Goal: Task Accomplishment & Management: Complete application form

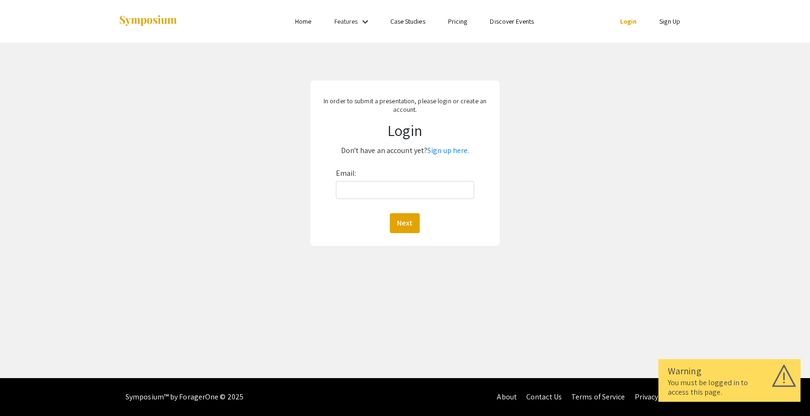
click at [431, 167] on div "Email: Next" at bounding box center [405, 199] width 139 height 67
click at [454, 145] on link "Sign up here." at bounding box center [448, 150] width 42 height 10
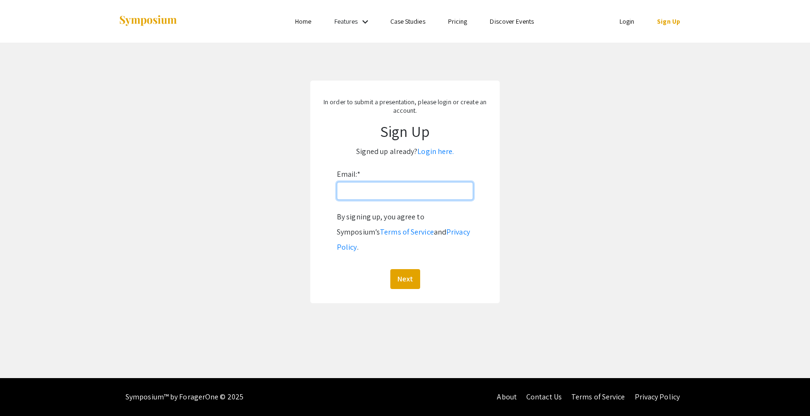
click at [408, 194] on input "Email: *" at bounding box center [405, 191] width 136 height 18
type input "[EMAIL_ADDRESS][DOMAIN_NAME]"
click at [401, 269] on button "Next" at bounding box center [405, 279] width 30 height 20
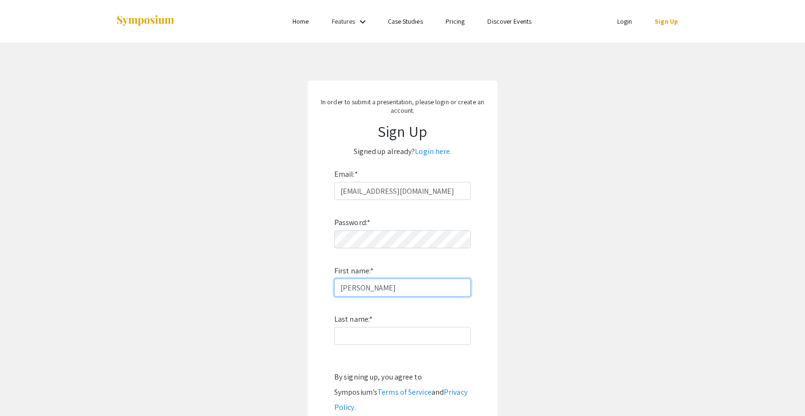
type input "[PERSON_NAME]"
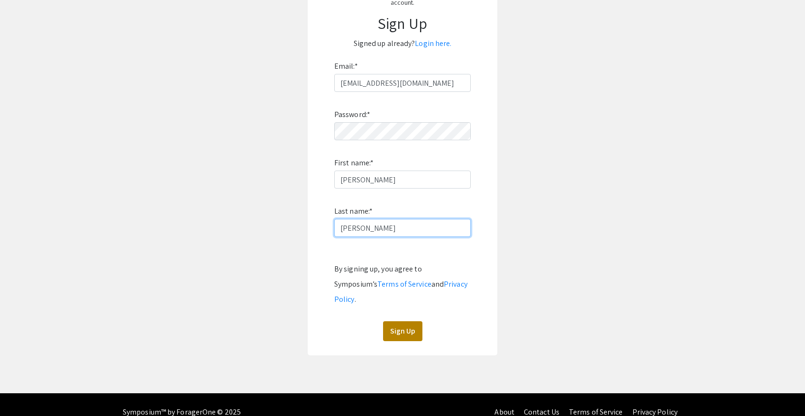
type input "[PERSON_NAME]"
click at [408, 321] on button "Sign Up" at bounding box center [402, 331] width 39 height 20
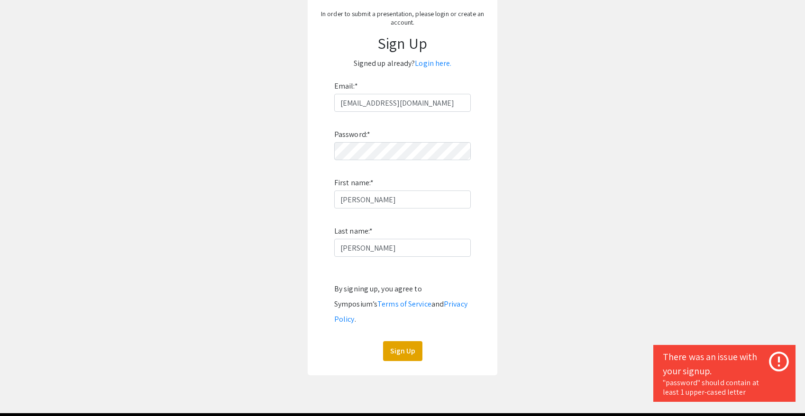
scroll to position [108, 0]
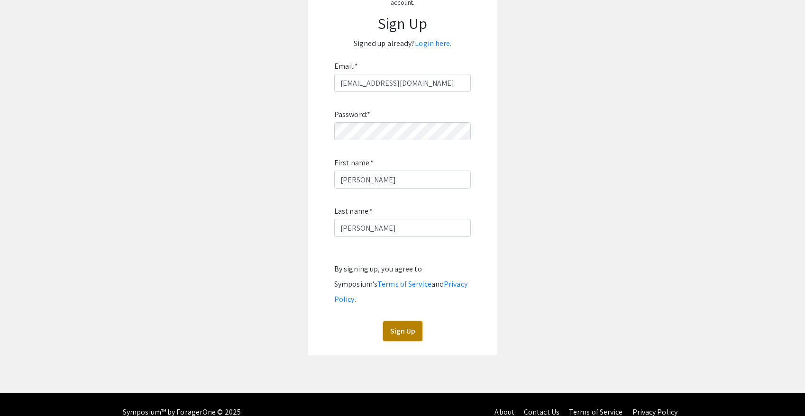
click at [403, 321] on button "Sign Up" at bounding box center [402, 331] width 39 height 20
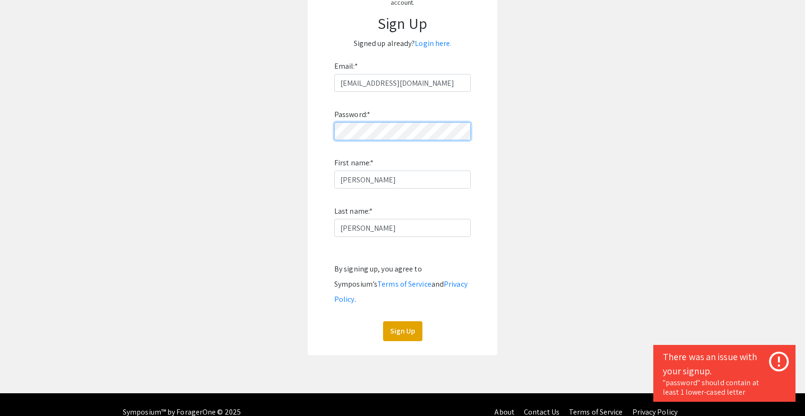
click button "Sign Up" at bounding box center [402, 331] width 39 height 20
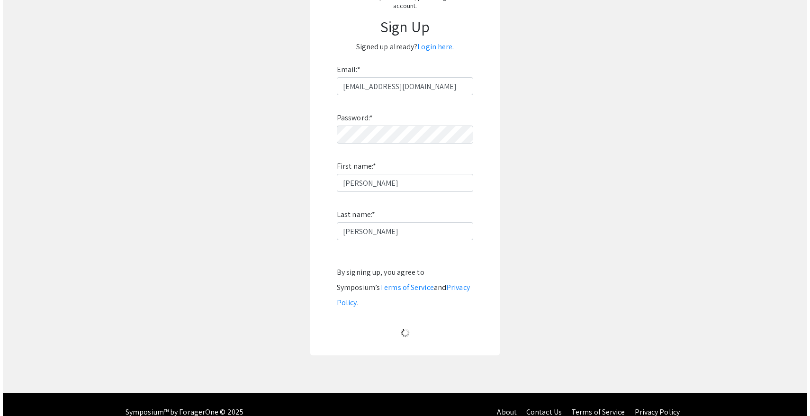
scroll to position [0, 0]
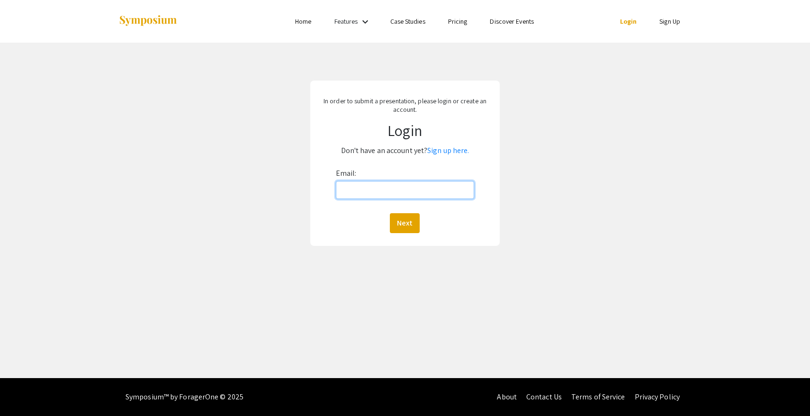
click at [428, 194] on input "Email:" at bounding box center [405, 190] width 139 height 18
type input "[EMAIL_ADDRESS][DOMAIN_NAME]"
click at [397, 224] on button "Next" at bounding box center [405, 223] width 30 height 20
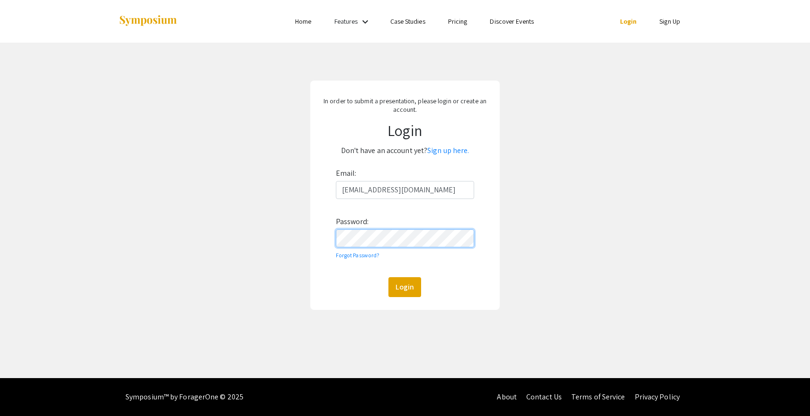
click at [389, 277] on button "Login" at bounding box center [405, 287] width 33 height 20
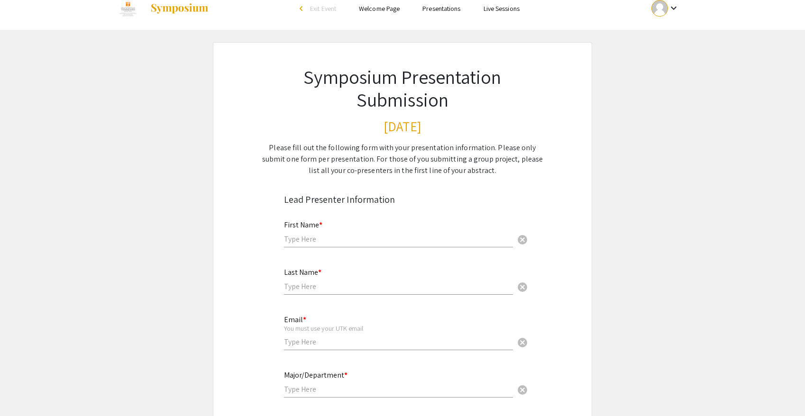
scroll to position [26, 0]
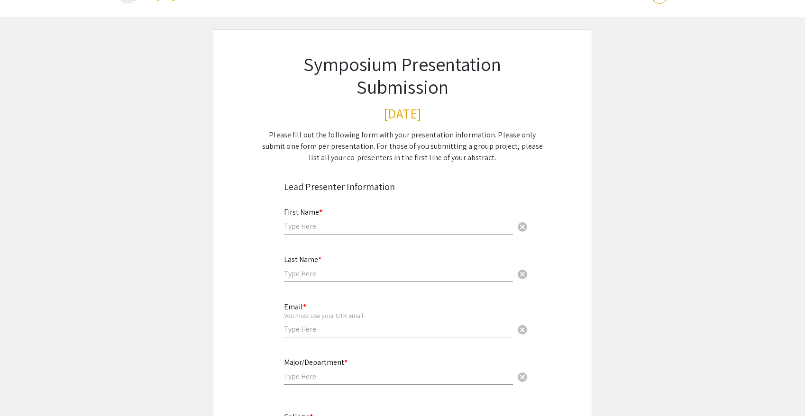
click at [466, 230] on input "text" at bounding box center [398, 226] width 229 height 10
click at [421, 226] on input "text" at bounding box center [398, 226] width 229 height 10
type input "[PERSON_NAME]"
click at [322, 277] on input "text" at bounding box center [398, 274] width 229 height 10
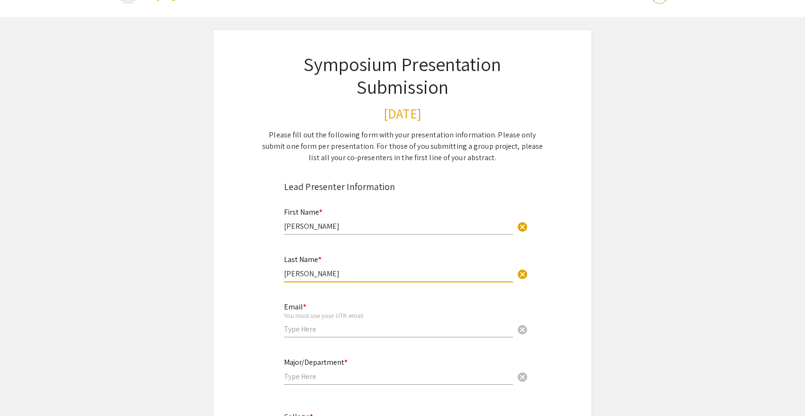
type input "[PERSON_NAME]"
click at [309, 329] on input "email" at bounding box center [398, 329] width 229 height 10
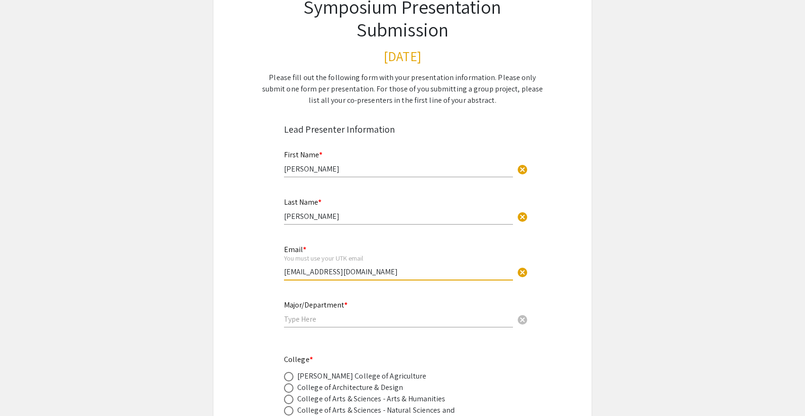
scroll to position [98, 0]
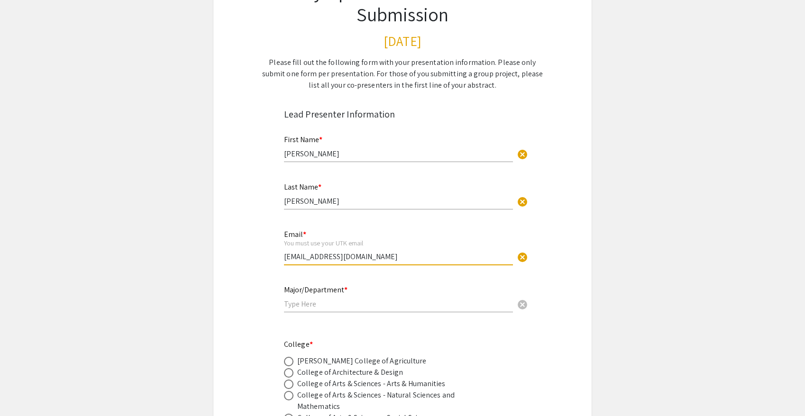
type input "jlucasfr@vols.utk.edu"
click at [309, 314] on div "Major/Department * cancel" at bounding box center [398, 298] width 229 height 45
click at [309, 309] on input "text" at bounding box center [398, 304] width 229 height 10
type input "p"
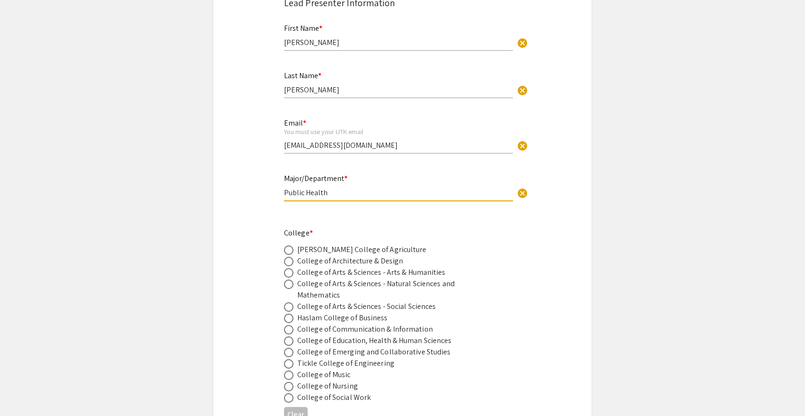
scroll to position [217, 0]
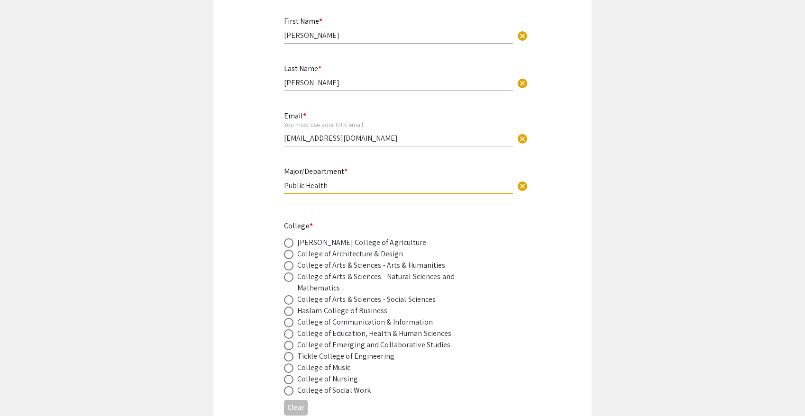
type input "Public Health"
click at [386, 335] on div "College of Education, Health & Human Sciences" at bounding box center [374, 333] width 154 height 11
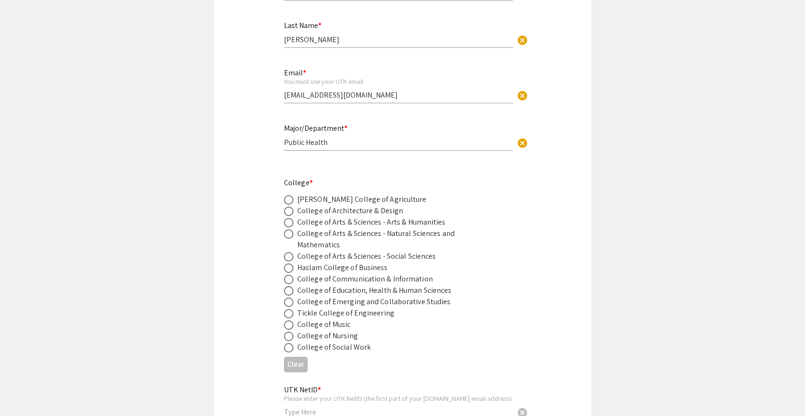
scroll to position [276, 0]
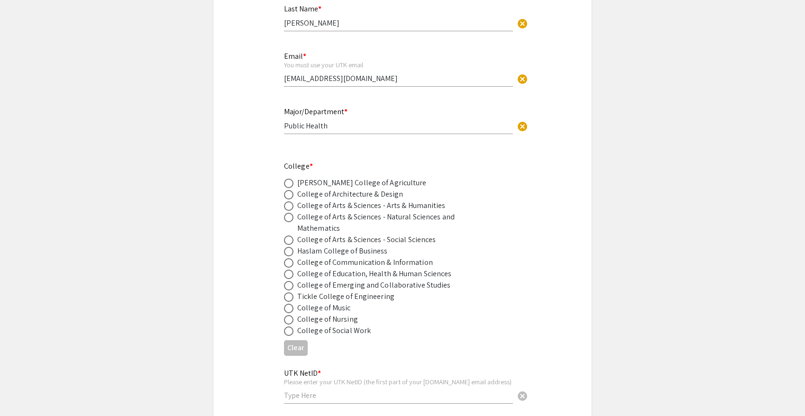
click at [291, 276] on span at bounding box center [288, 274] width 9 height 9
click at [291, 276] on input "radio" at bounding box center [288, 274] width 9 height 9
radio input "true"
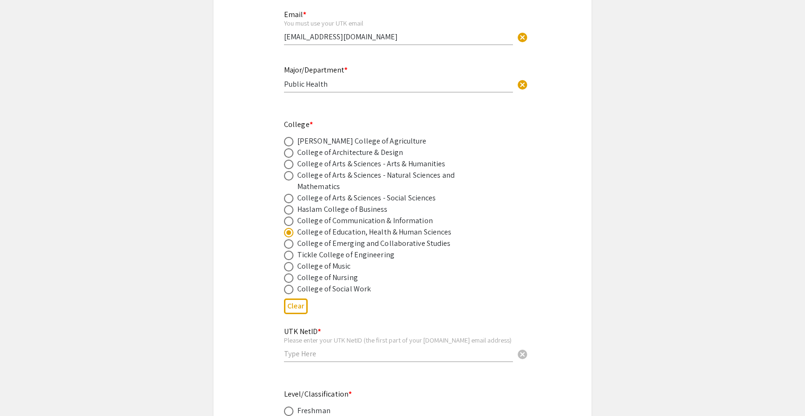
scroll to position [353, 0]
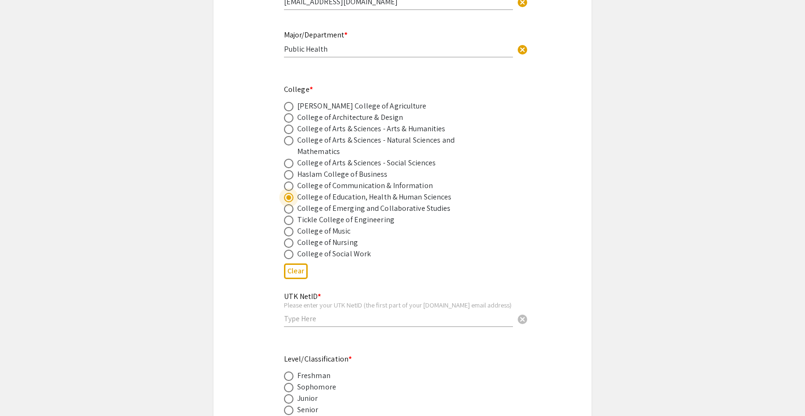
click at [304, 324] on input "text" at bounding box center [398, 319] width 229 height 10
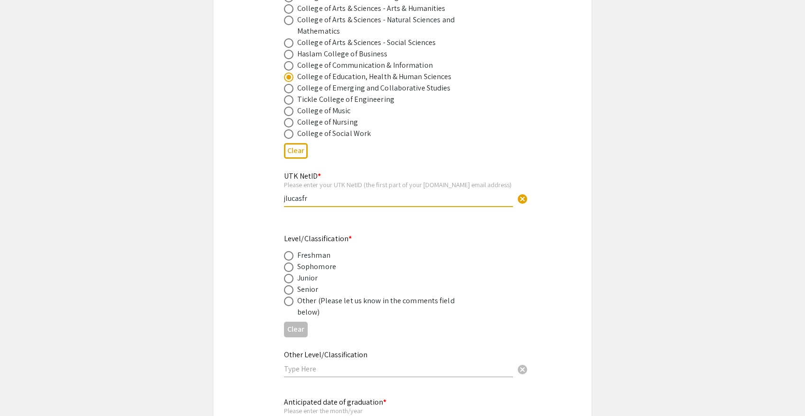
scroll to position [522, 0]
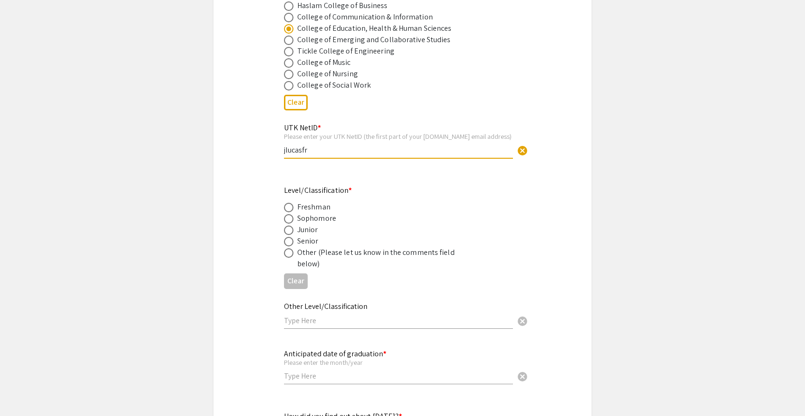
type input "jlucasfr"
click at [291, 220] on span at bounding box center [288, 218] width 9 height 9
click at [291, 220] on input "radio" at bounding box center [288, 218] width 9 height 9
radio input "true"
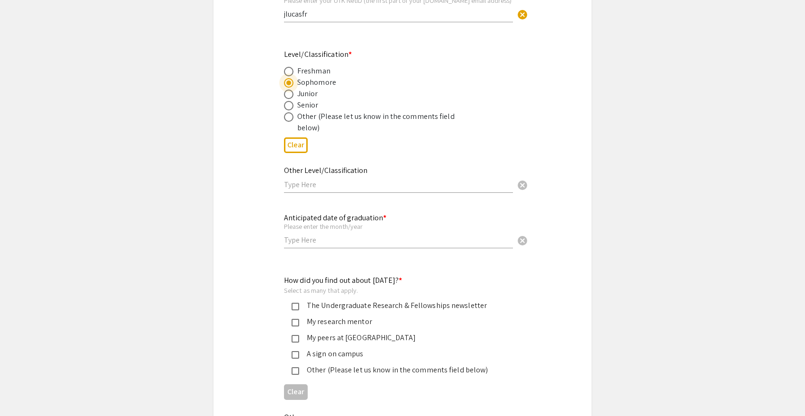
scroll to position [659, 0]
click at [313, 240] on input "text" at bounding box center [398, 239] width 229 height 10
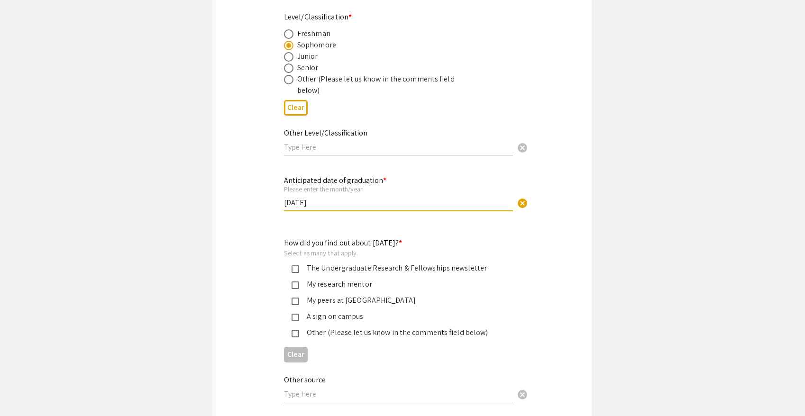
scroll to position [713, 0]
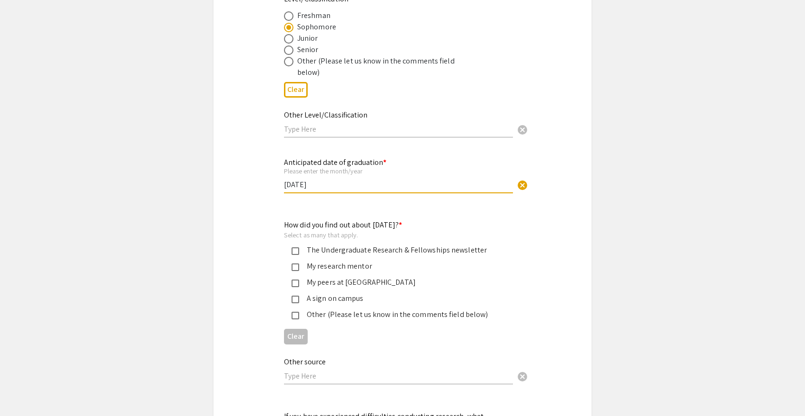
type input "May 2028"
click at [299, 269] on mat-pseudo-checkbox at bounding box center [295, 267] width 8 height 8
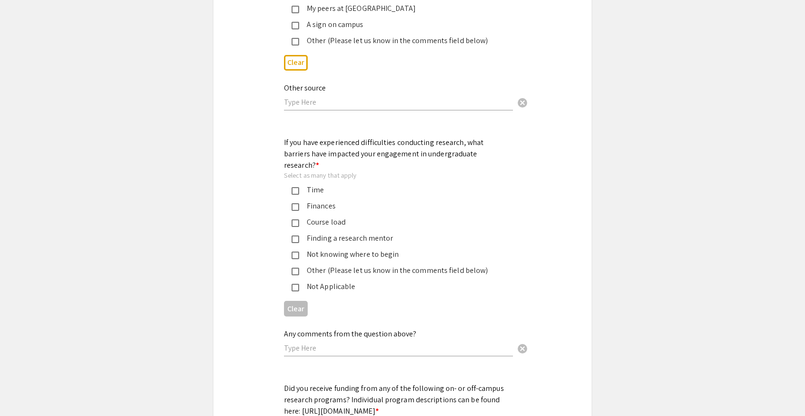
scroll to position [989, 0]
click at [298, 234] on mat-pseudo-checkbox at bounding box center [295, 238] width 8 height 8
click at [299, 250] on mat-pseudo-checkbox at bounding box center [295, 254] width 8 height 8
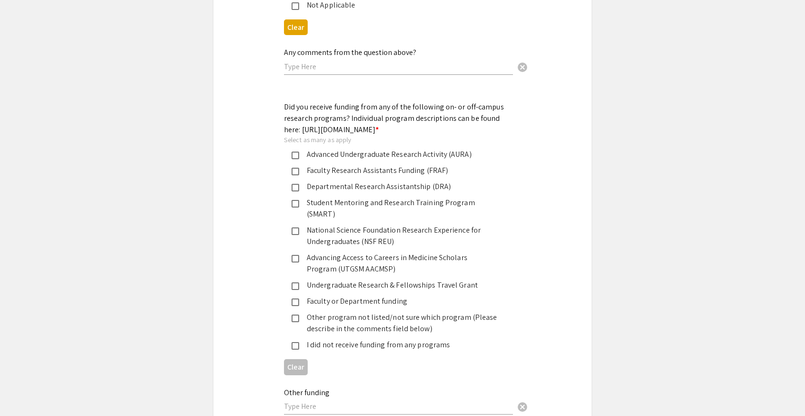
scroll to position [1269, 0]
click at [294, 342] on app-form-preview-multi-select-field "Did you receive funding from any of the following on- or off-campus research pr…" at bounding box center [402, 240] width 237 height 278
click at [299, 342] on mat-pseudo-checkbox at bounding box center [295, 346] width 8 height 8
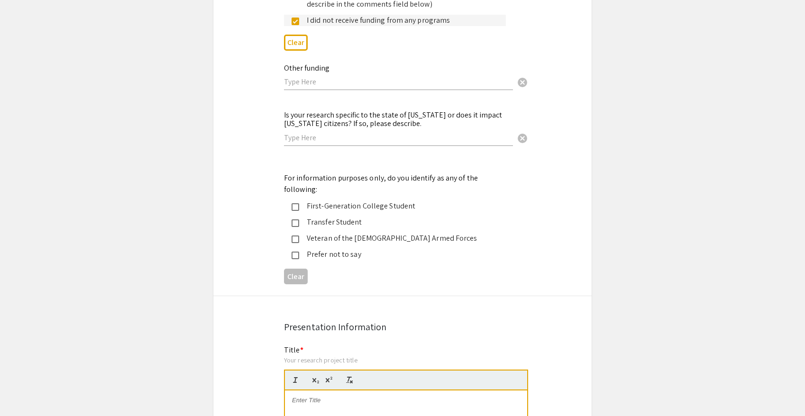
scroll to position [1594, 0]
click at [296, 203] on mat-pseudo-checkbox at bounding box center [295, 207] width 8 height 8
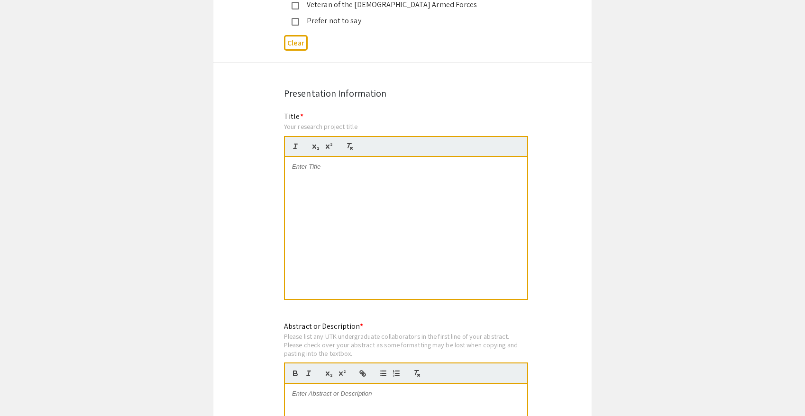
scroll to position [1831, 0]
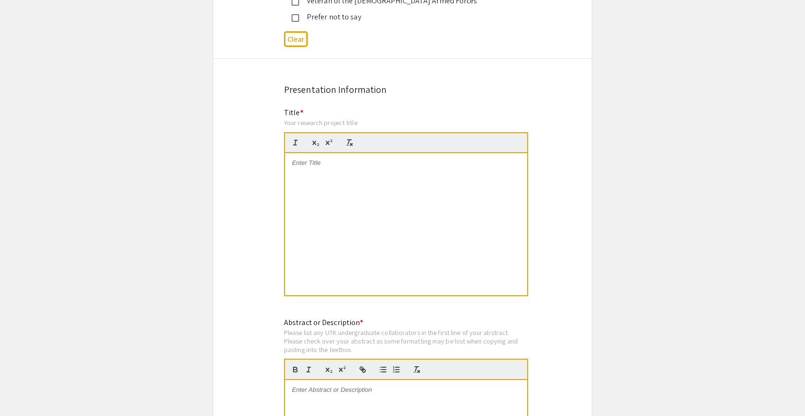
click at [323, 164] on div at bounding box center [406, 224] width 242 height 142
click at [325, 159] on strong "Effectiveness and Safety of Blood Flow Restriction Training in Peripheral Arter…" at bounding box center [385, 167] width 186 height 16
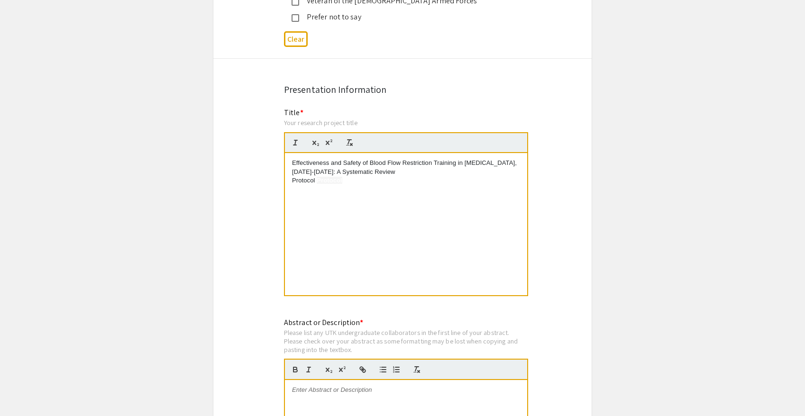
click at [344, 176] on p "Protocol ​ Protocol ​" at bounding box center [406, 180] width 228 height 9
click at [335, 177] on strong "Protocol" at bounding box center [330, 180] width 26 height 7
drag, startPoint x: 372, startPoint y: 170, endPoint x: 269, endPoint y: 130, distance: 110.0
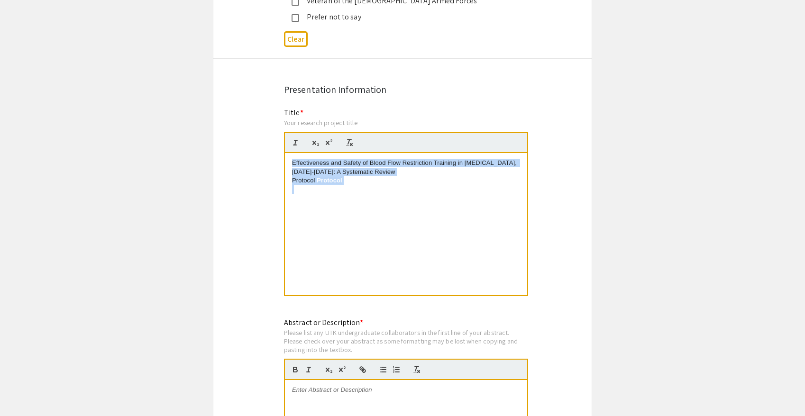
drag, startPoint x: 289, startPoint y: 142, endPoint x: 404, endPoint y: 166, distance: 118.1
click at [404, 186] on div "Effectiveness and Safety of Blood Flow Restriction Training in Peripheral Arter…" at bounding box center [406, 224] width 242 height 142
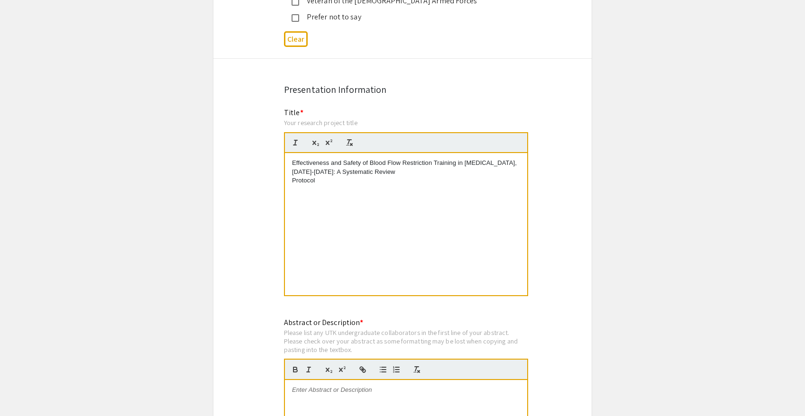
click at [293, 176] on p "Protocol ​" at bounding box center [406, 180] width 228 height 9
click at [292, 159] on p "Effectiveness and Safety of Blood Flow Restriction Training in [MEDICAL_DATA], …" at bounding box center [406, 168] width 228 height 18
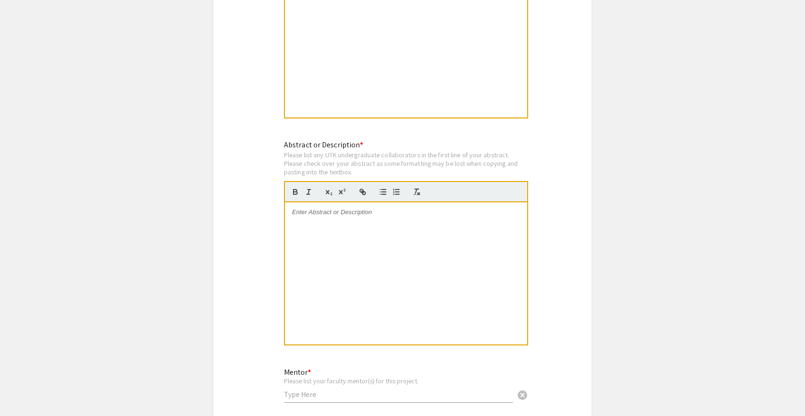
scroll to position [2020, 0]
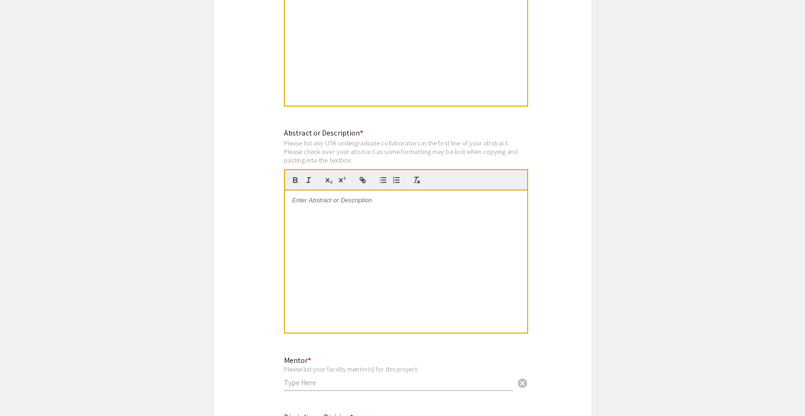
click at [323, 251] on div at bounding box center [406, 262] width 242 height 142
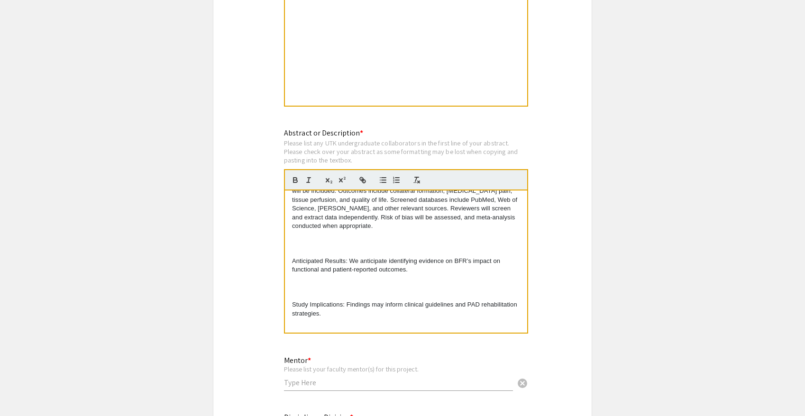
click at [318, 231] on p at bounding box center [406, 235] width 228 height 9
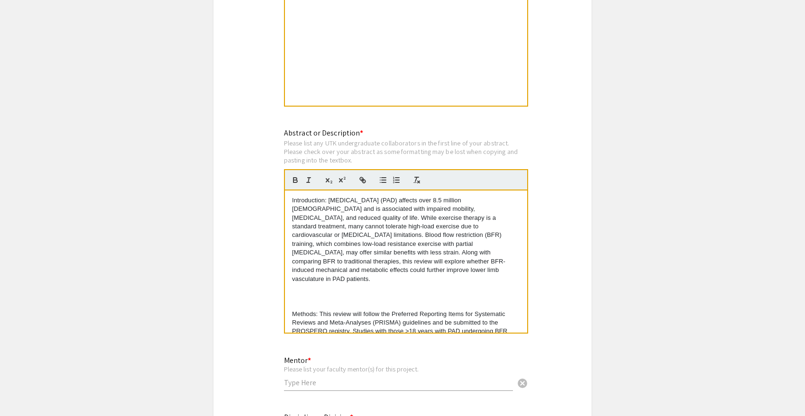
scroll to position [10, 0]
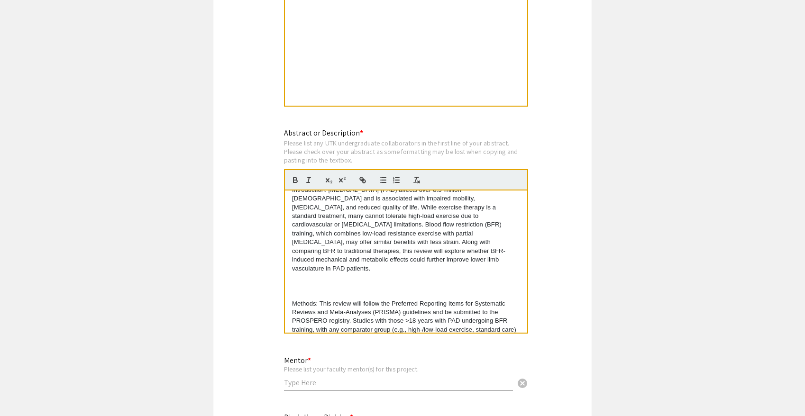
click at [293, 290] on p at bounding box center [406, 294] width 228 height 9
click at [292, 290] on p "Methods: This review will follow the Preferred Reporting Items for Systematic R…" at bounding box center [406, 329] width 228 height 79
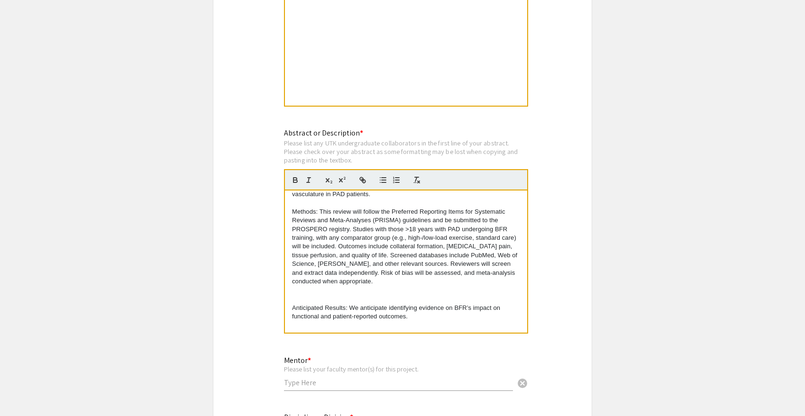
scroll to position [131, 0]
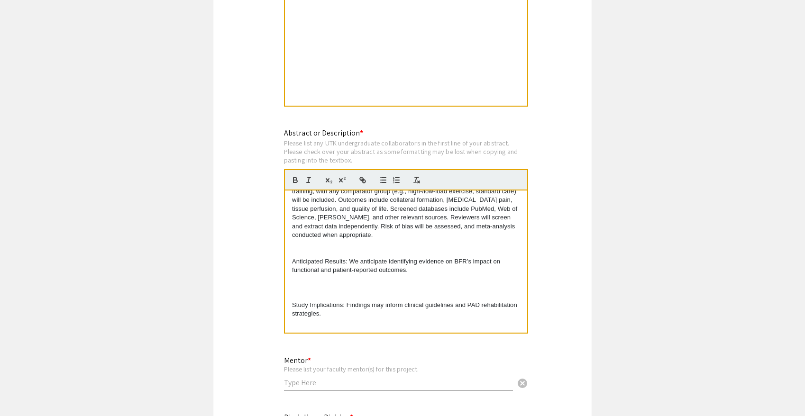
click at [292, 257] on p "Anticipated Results: We anticipate identifying evidence on BFR’s impact on func…" at bounding box center [406, 266] width 228 height 18
click at [292, 300] on p "Study Implications: Findings may inform clinical guidelines and PAD rehabilitat…" at bounding box center [406, 309] width 228 height 18
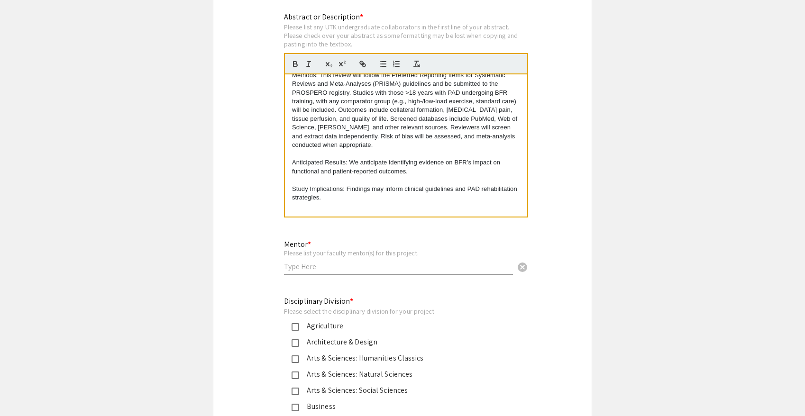
scroll to position [2142, 0]
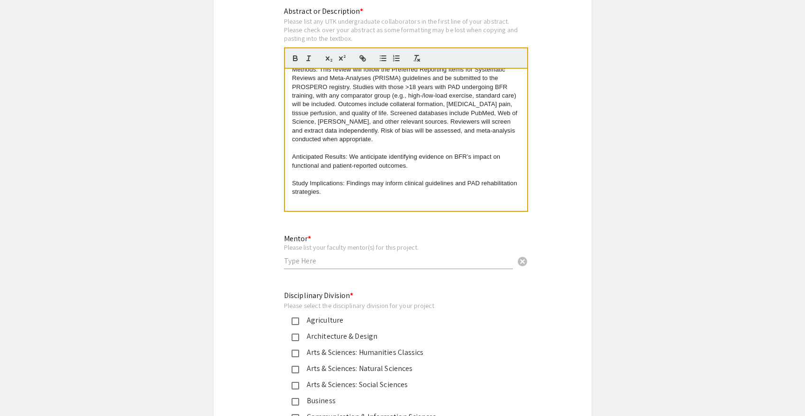
click at [333, 254] on div "Mentor * Please list your faculty mentor(s) for this project. cancel" at bounding box center [398, 252] width 229 height 54
click at [332, 249] on div "Mentor * Please list your faculty mentor(s) for this project. cancel" at bounding box center [398, 247] width 229 height 44
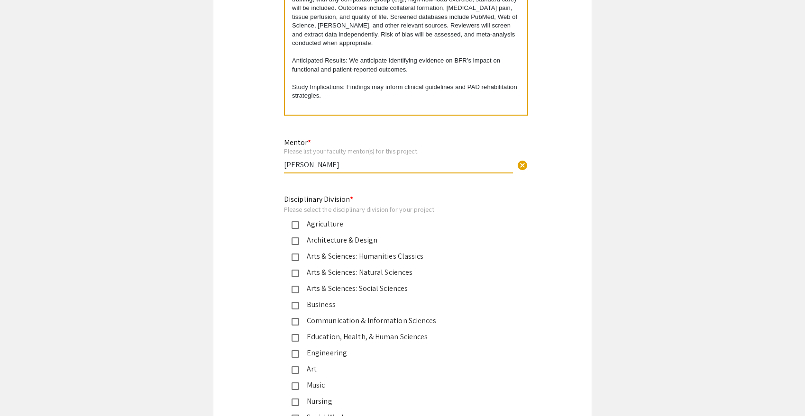
scroll to position [2261, 0]
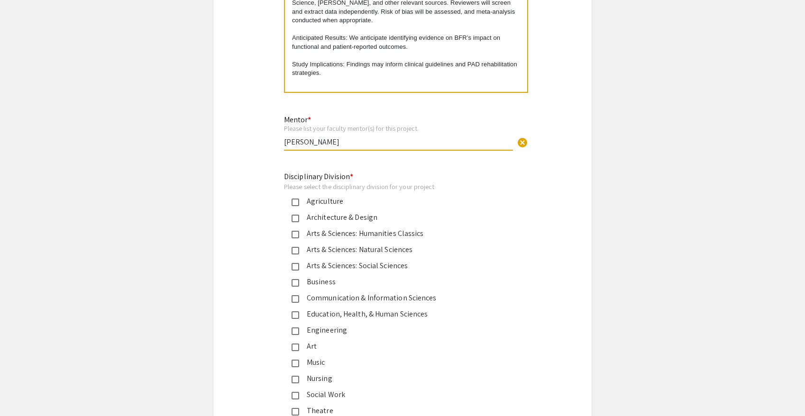
type input "Phoebe Tran"
click at [297, 311] on mat-pseudo-checkbox at bounding box center [295, 315] width 8 height 8
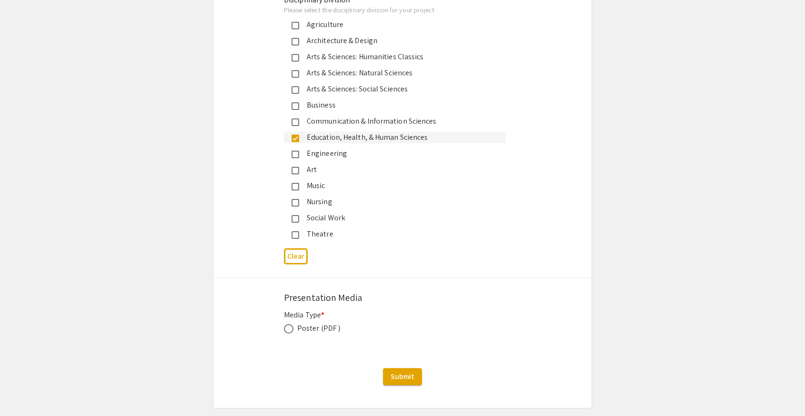
scroll to position [2462, 0]
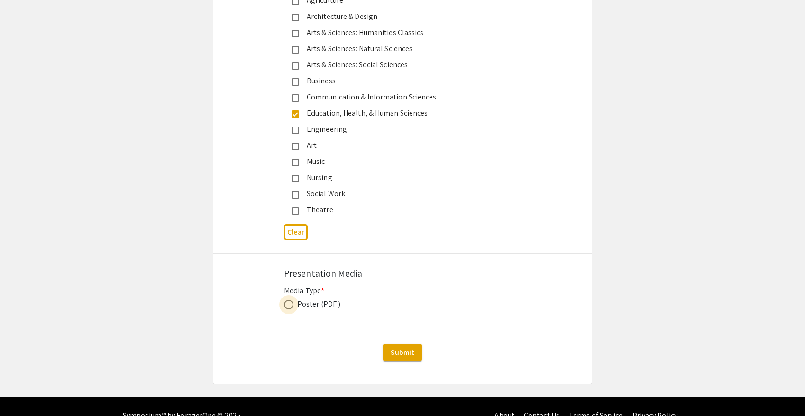
click at [293, 300] on span at bounding box center [288, 304] width 9 height 9
click at [293, 300] on input "radio" at bounding box center [288, 304] width 9 height 9
radio input "true"
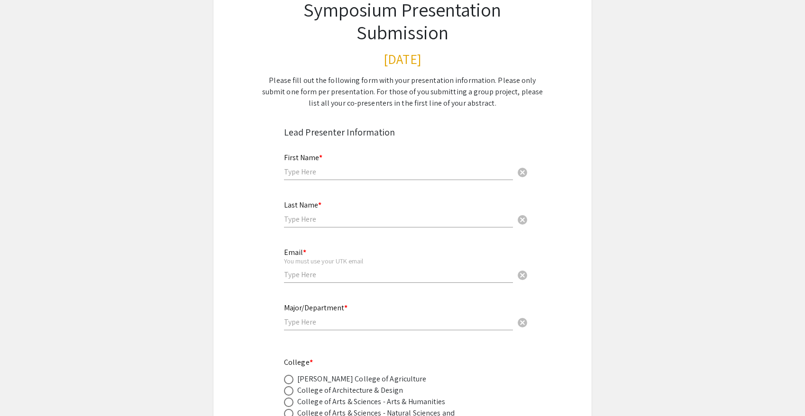
scroll to position [136, 0]
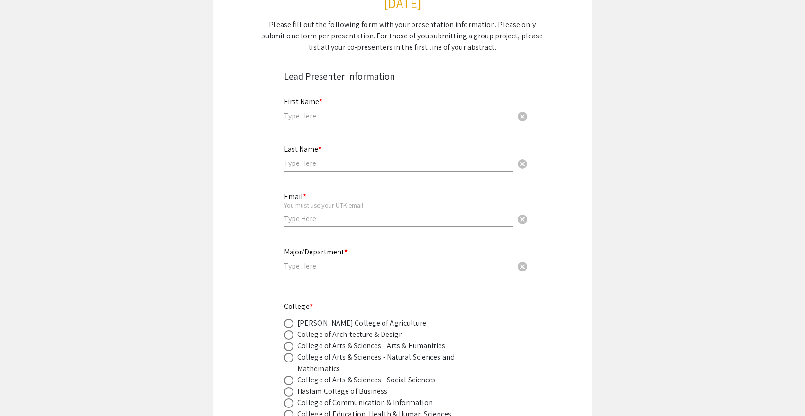
click at [446, 108] on div "First Name * cancel" at bounding box center [398, 106] width 229 height 36
type input "[PERSON_NAME]"
click at [336, 169] on div "Last Name * [PERSON_NAME]" at bounding box center [398, 154] width 229 height 36
type input "[PERSON_NAME]"
click at [300, 219] on input "email" at bounding box center [398, 219] width 229 height 10
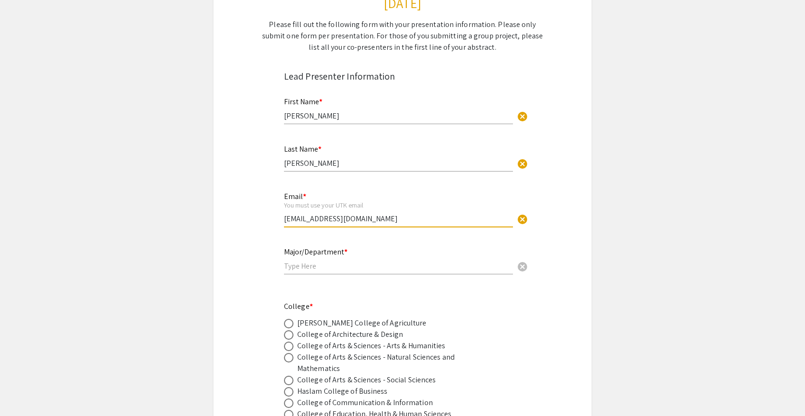
type input "[EMAIL_ADDRESS][DOMAIN_NAME]"
click at [300, 272] on div "Major/Department * cancel" at bounding box center [398, 256] width 229 height 36
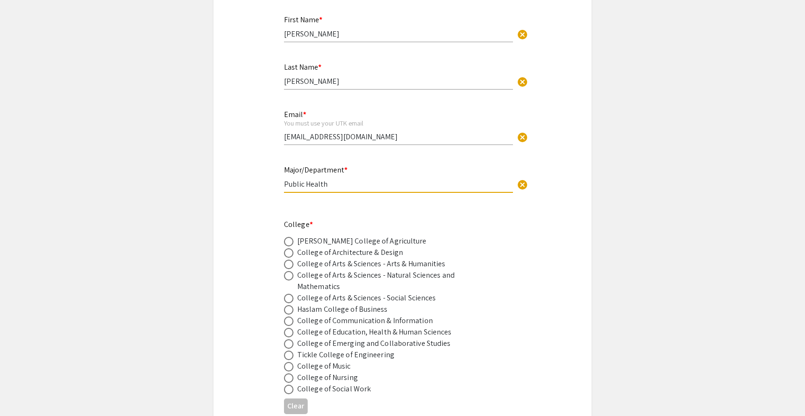
scroll to position [240, 0]
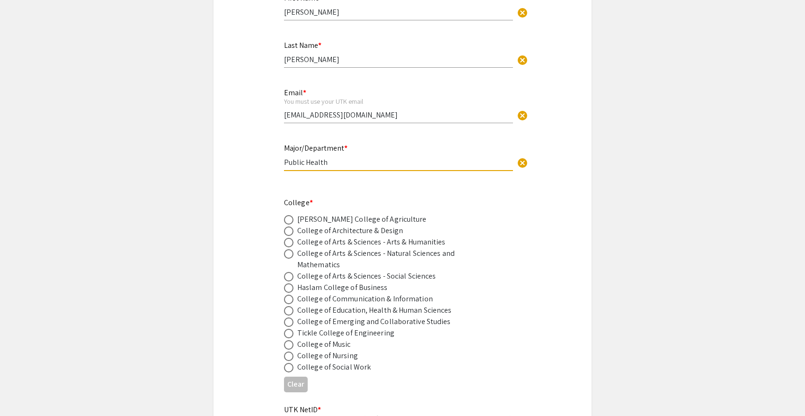
type input "Public Health"
click at [288, 312] on span at bounding box center [288, 310] width 9 height 9
click at [288, 312] on input "radio" at bounding box center [288, 310] width 9 height 9
radio input "true"
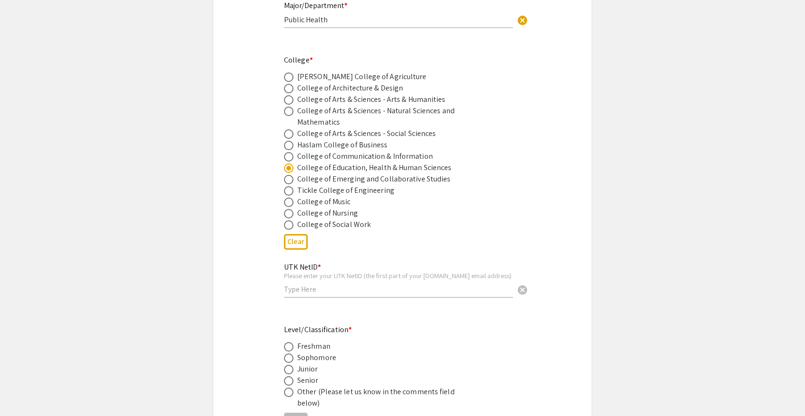
scroll to position [405, 0]
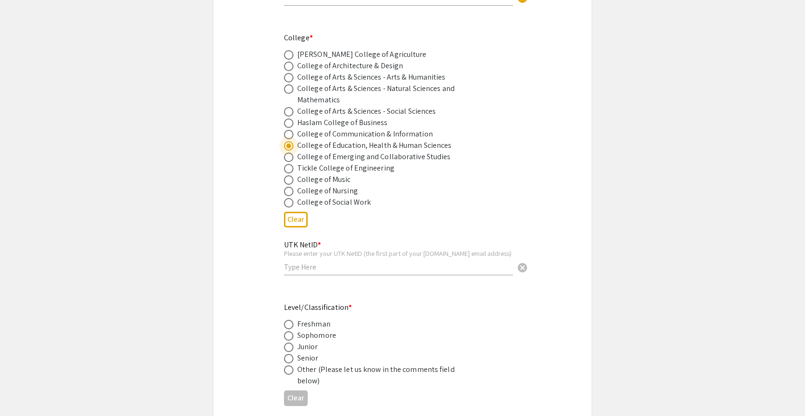
click at [314, 271] on input "text" at bounding box center [398, 267] width 229 height 10
type input "jlucasfr"
click at [287, 336] on span at bounding box center [288, 335] width 9 height 9
click at [287, 336] on input "radio" at bounding box center [288, 335] width 9 height 9
radio input "true"
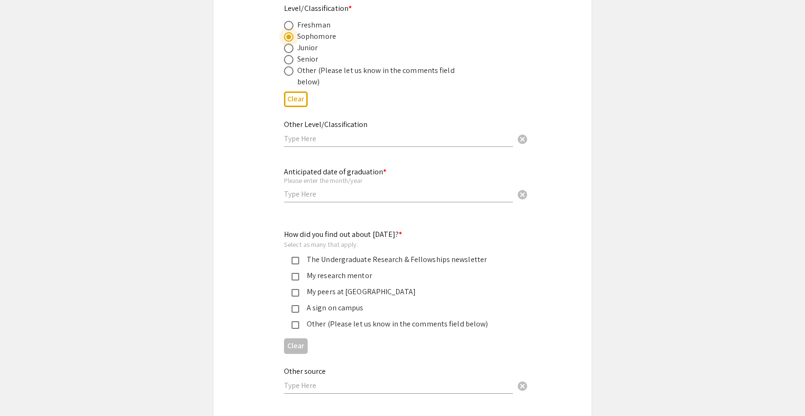
scroll to position [733, 0]
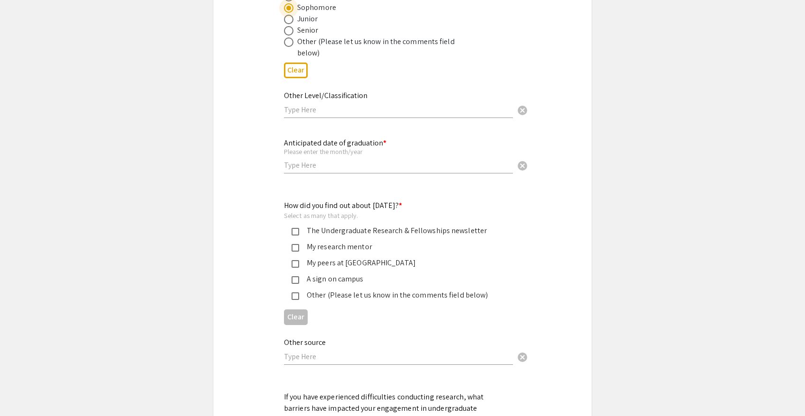
click at [316, 158] on div "Anticipated date of graduation * Please enter the month/year cancel" at bounding box center [398, 151] width 229 height 44
type input "a"
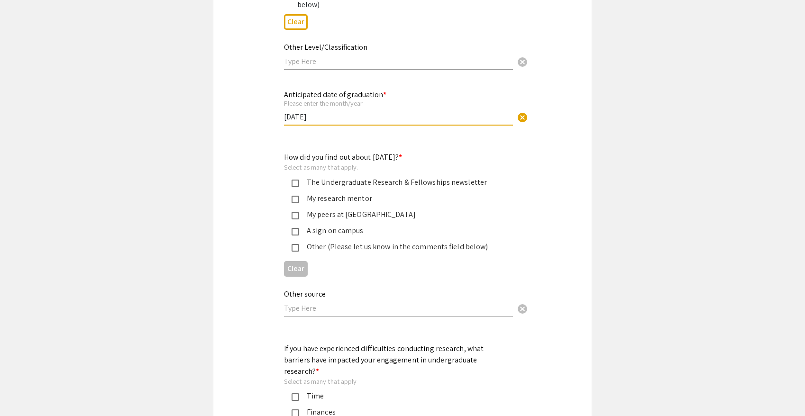
scroll to position [787, 0]
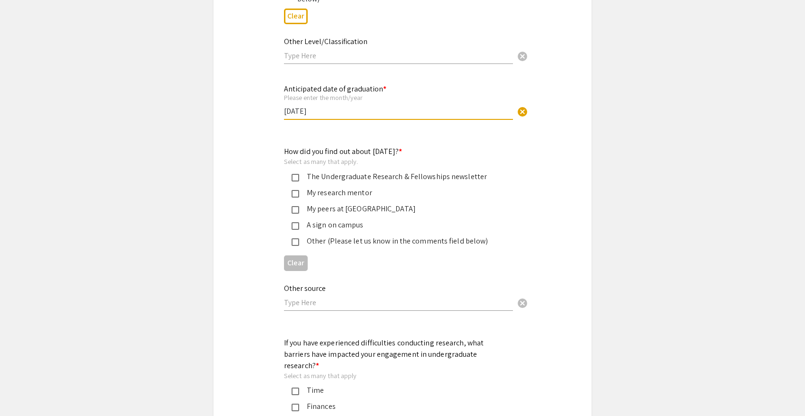
type input "May 2028"
click at [296, 195] on mat-pseudo-checkbox at bounding box center [295, 194] width 8 height 8
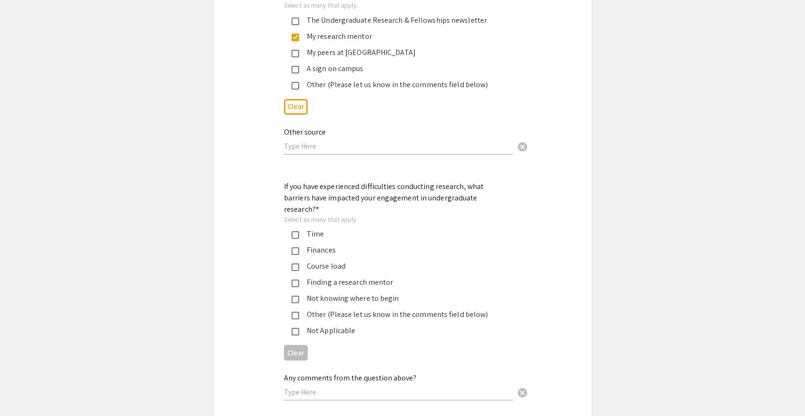
scroll to position [946, 0]
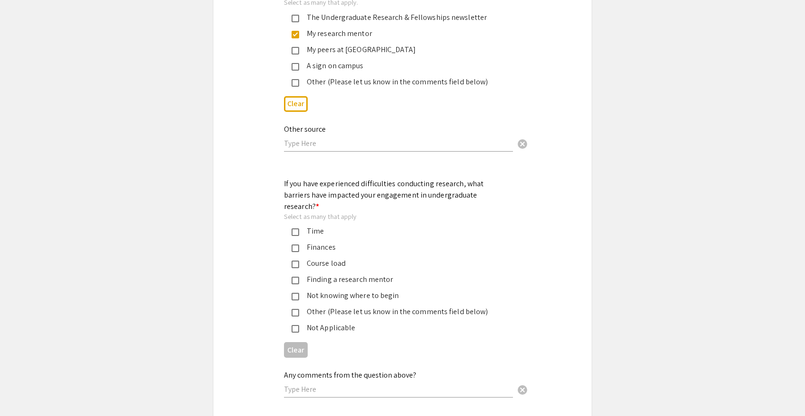
click at [296, 277] on mat-pseudo-checkbox at bounding box center [295, 281] width 8 height 8
click at [296, 293] on mat-pseudo-checkbox at bounding box center [295, 297] width 8 height 8
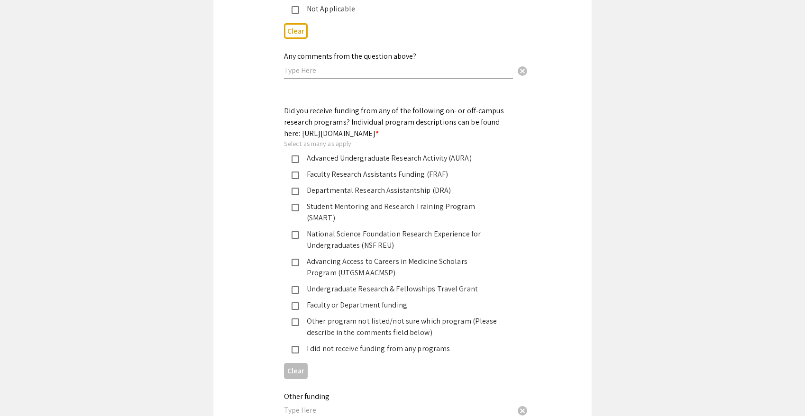
scroll to position [1299, 0]
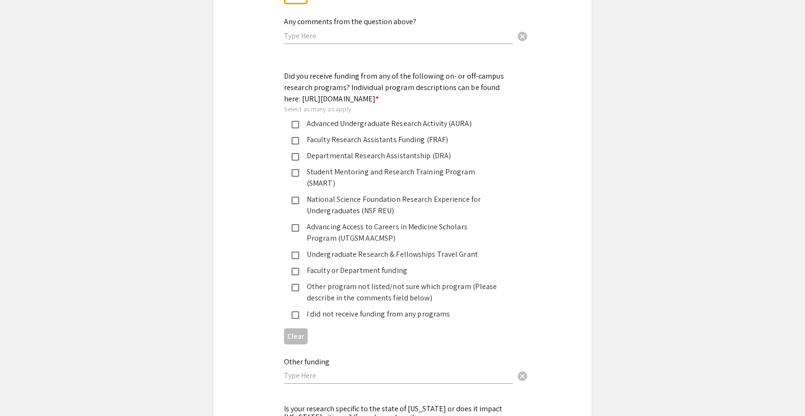
click at [294, 311] on mat-pseudo-checkbox at bounding box center [295, 315] width 8 height 8
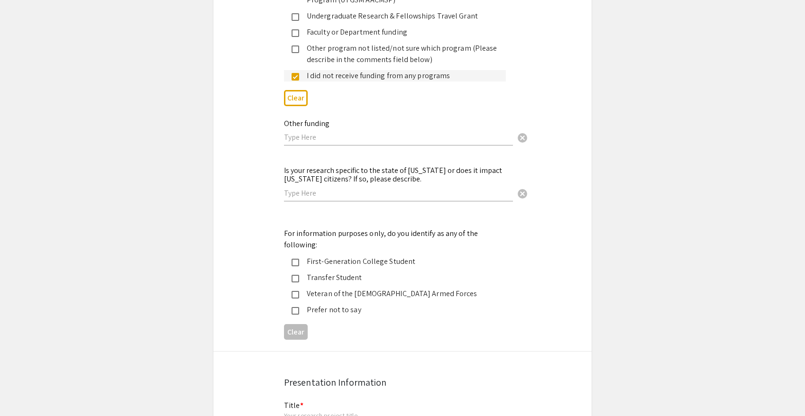
scroll to position [1565, 0]
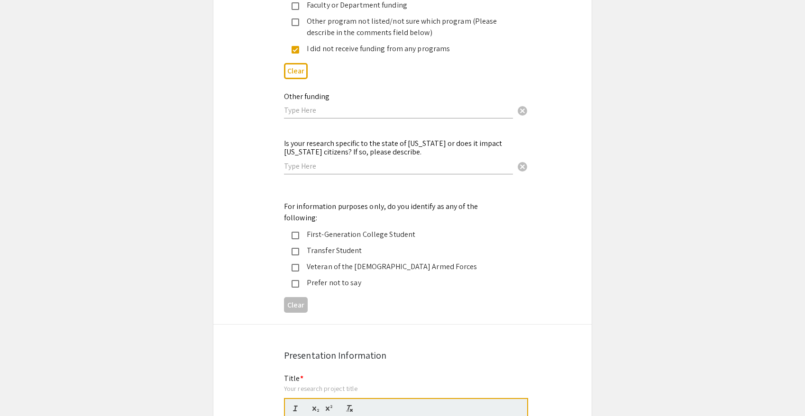
click at [298, 229] on mat-selection-list "First-Generation College Student Transfer Student Veteran of the US Armed Force…" at bounding box center [395, 259] width 222 height 60
click at [298, 232] on mat-pseudo-checkbox at bounding box center [295, 236] width 8 height 8
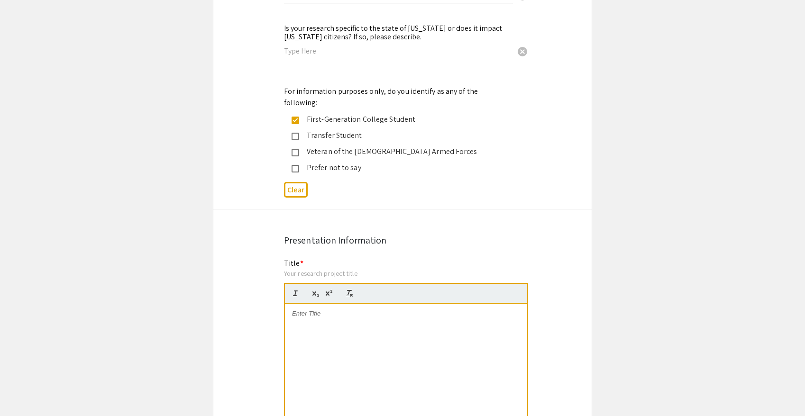
scroll to position [1765, 0]
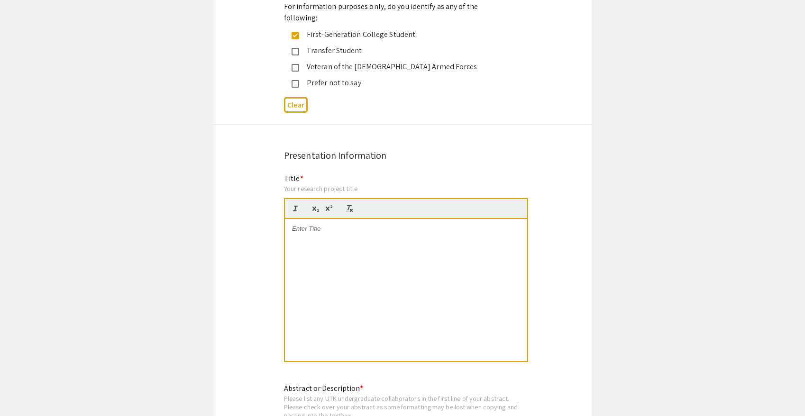
click at [310, 219] on div at bounding box center [406, 290] width 242 height 142
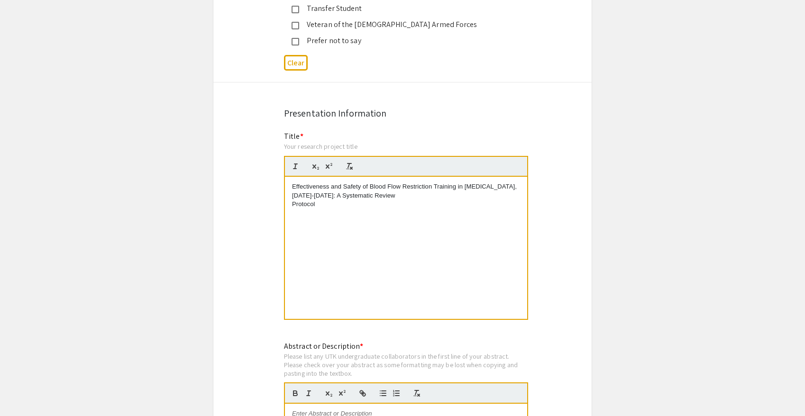
scroll to position [1815, 0]
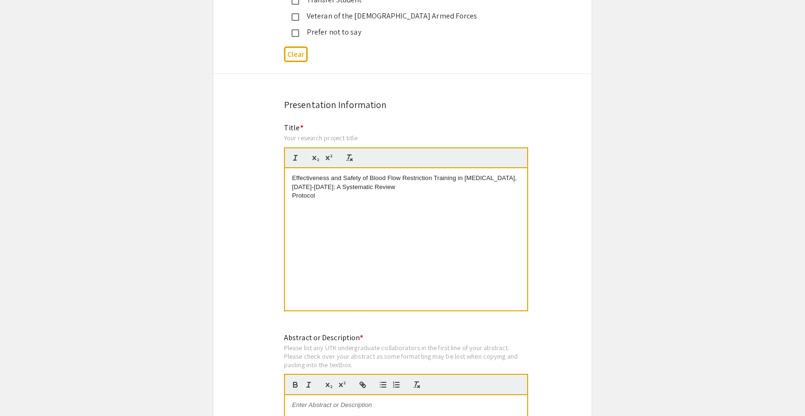
click at [294, 191] on p "Protocol ​" at bounding box center [406, 195] width 228 height 9
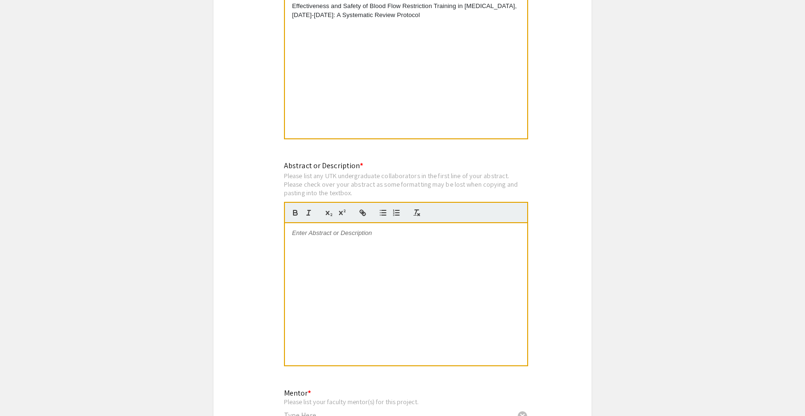
scroll to position [1999, 0]
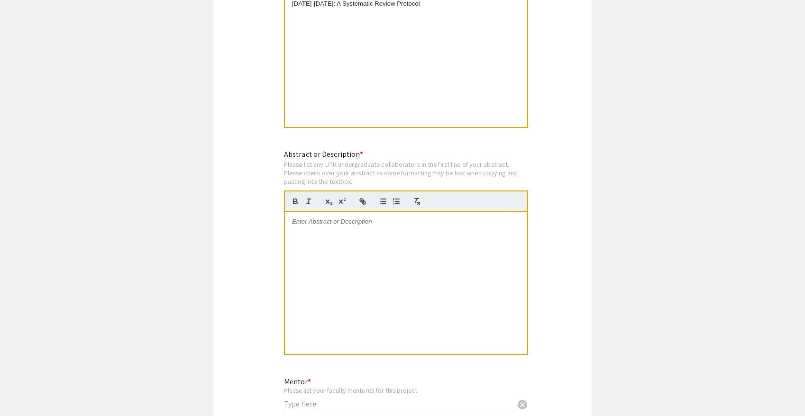
click at [345, 212] on div at bounding box center [406, 283] width 242 height 142
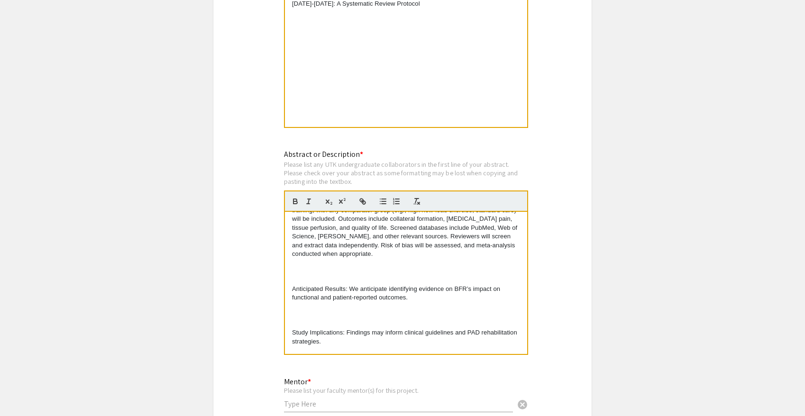
scroll to position [158, 0]
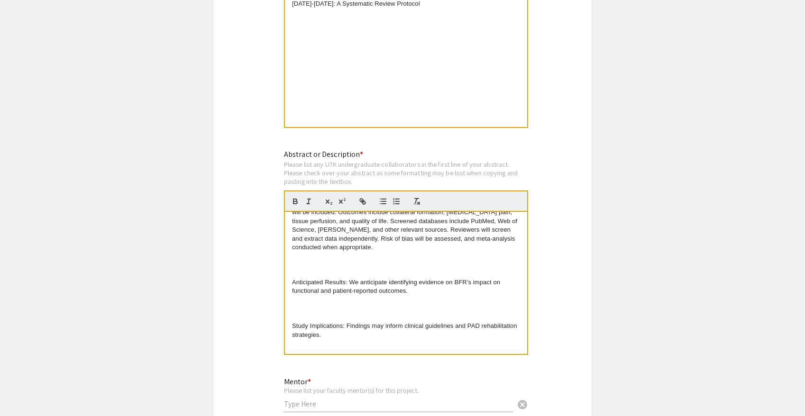
click at [298, 261] on p at bounding box center [406, 265] width 228 height 9
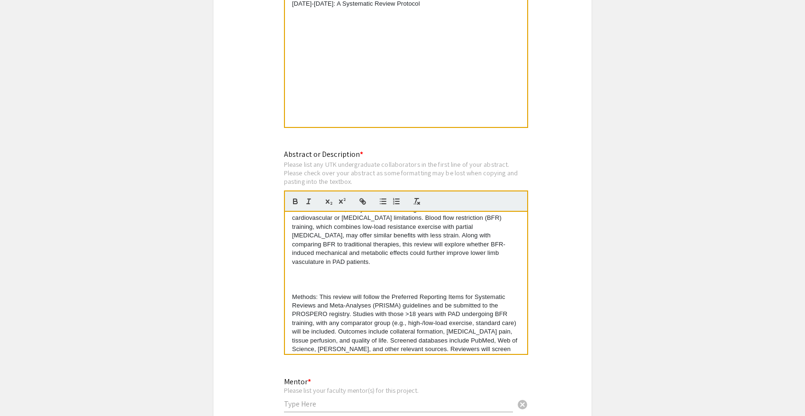
scroll to position [36, 0]
click at [302, 278] on p at bounding box center [406, 282] width 228 height 9
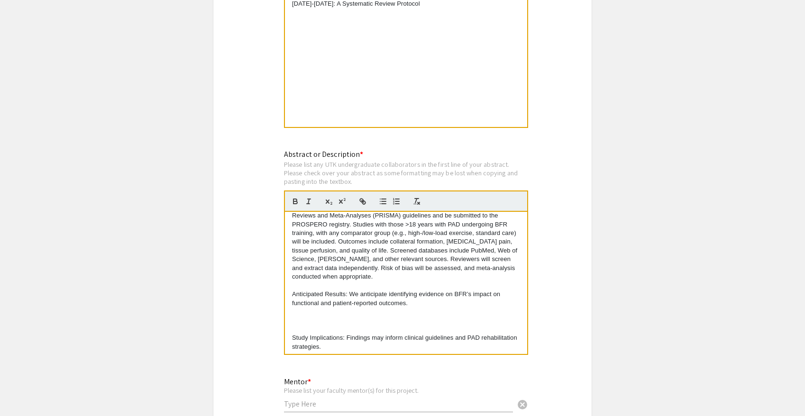
scroll to position [123, 0]
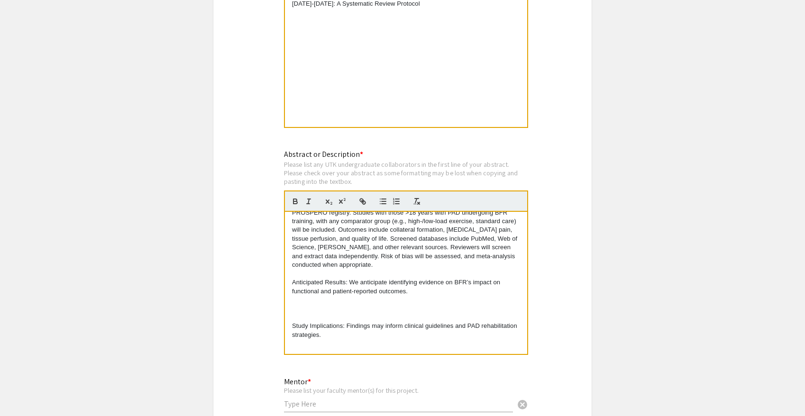
click at [300, 305] on p at bounding box center [406, 309] width 228 height 9
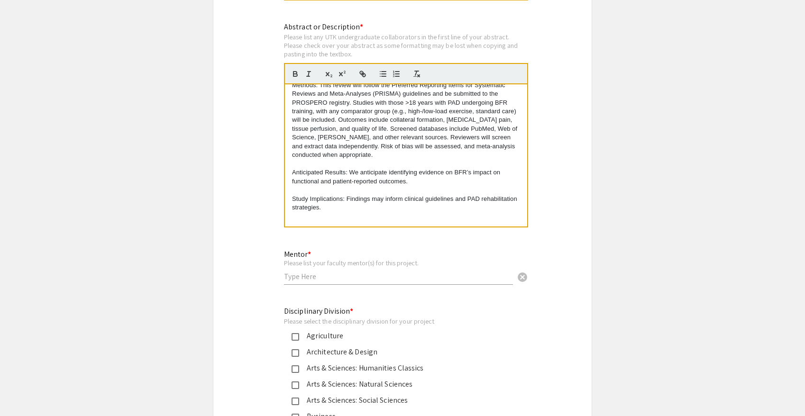
scroll to position [2128, 0]
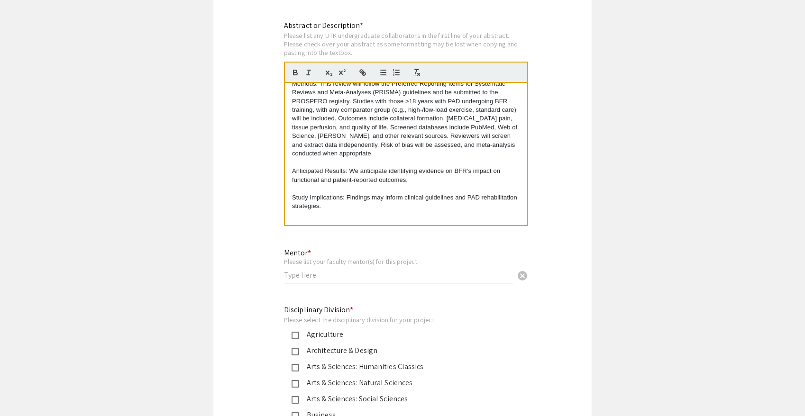
click at [326, 193] on p "Study Implications: Findings may inform clinical guidelines and PAD rehabilitat…" at bounding box center [406, 202] width 228 height 18
click at [345, 193] on p "Study Implications: Findings may inform clinical guidelines and PAD rehabilitat…" at bounding box center [406, 202] width 228 height 18
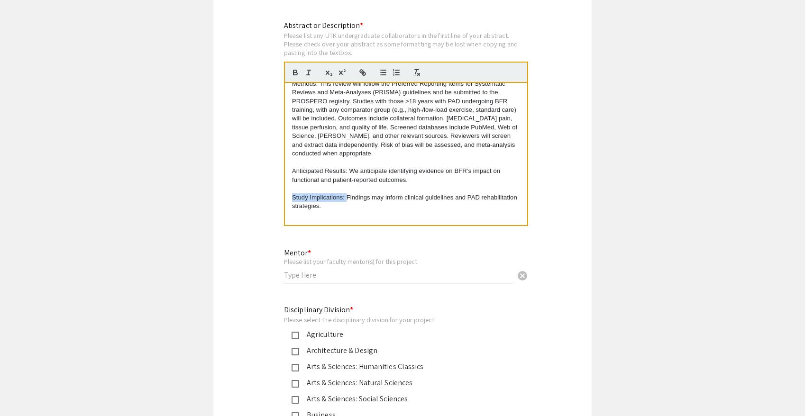
drag, startPoint x: 345, startPoint y: 170, endPoint x: 293, endPoint y: 171, distance: 51.7
click at [293, 193] on p "Study Implications: Findings may inform clinical guidelines and PAD rehabilitat…" at bounding box center [406, 202] width 228 height 18
drag, startPoint x: 350, startPoint y: 143, endPoint x: 284, endPoint y: 147, distance: 65.5
click at [284, 147] on div "Introduction: Peripheral artery disease (PAD) affects over 8.5 million American…" at bounding box center [406, 154] width 244 height 143
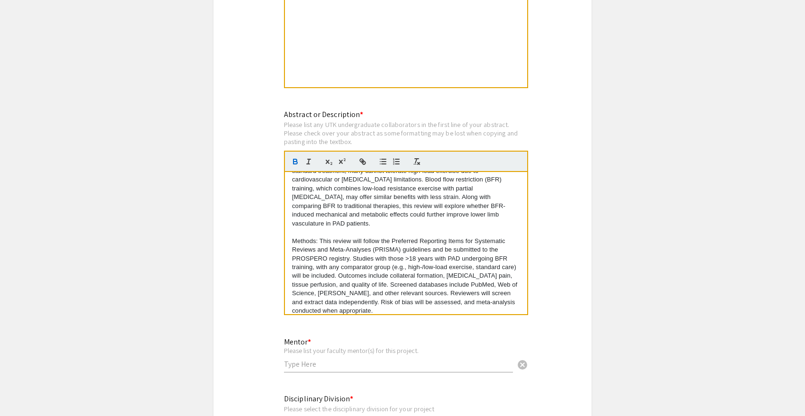
scroll to position [0, 0]
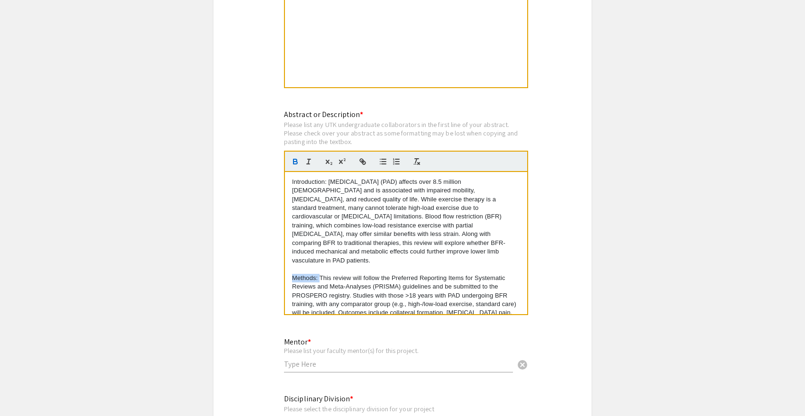
drag, startPoint x: 320, startPoint y: 253, endPoint x: 279, endPoint y: 249, distance: 40.9
click at [279, 249] on div "Abstract or Description * Please list any UTK undergraduate collaborators in th…" at bounding box center [402, 218] width 251 height 219
drag, startPoint x: 327, startPoint y: 163, endPoint x: 281, endPoint y: 162, distance: 46.0
click at [281, 162] on div "Abstract or Description * Please list any UTK undergraduate collaborators in th…" at bounding box center [402, 218] width 251 height 219
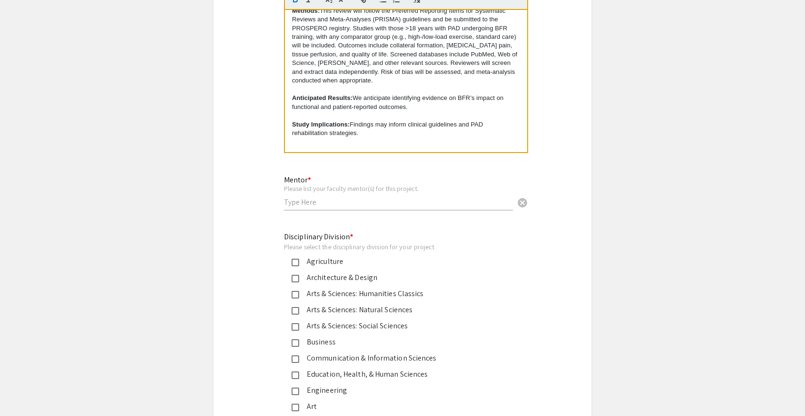
scroll to position [2227, 0]
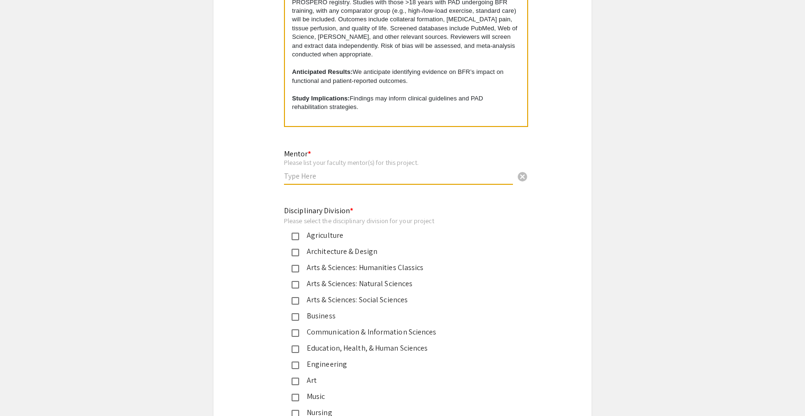
click at [396, 171] on input "text" at bounding box center [398, 176] width 229 height 10
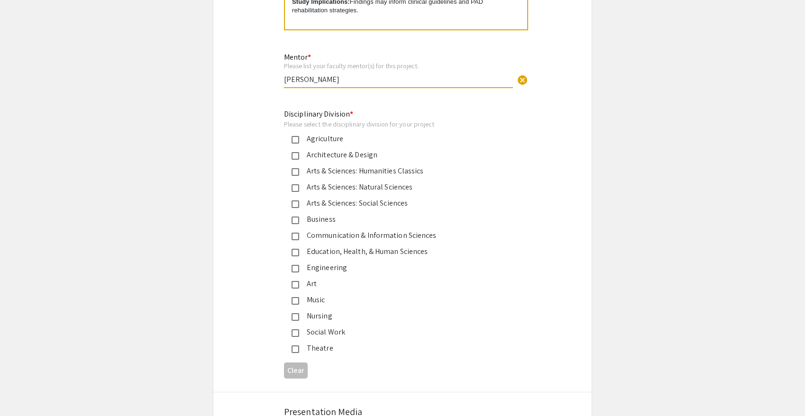
scroll to position [2361, 0]
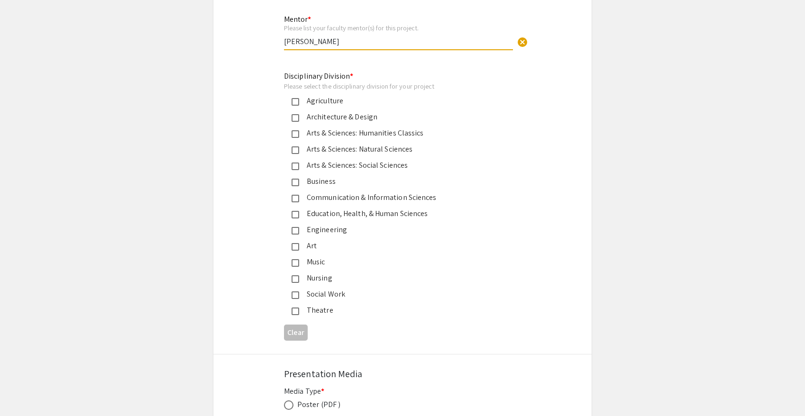
type input "Phoebe Tran"
click at [295, 211] on mat-pseudo-checkbox at bounding box center [295, 215] width 8 height 8
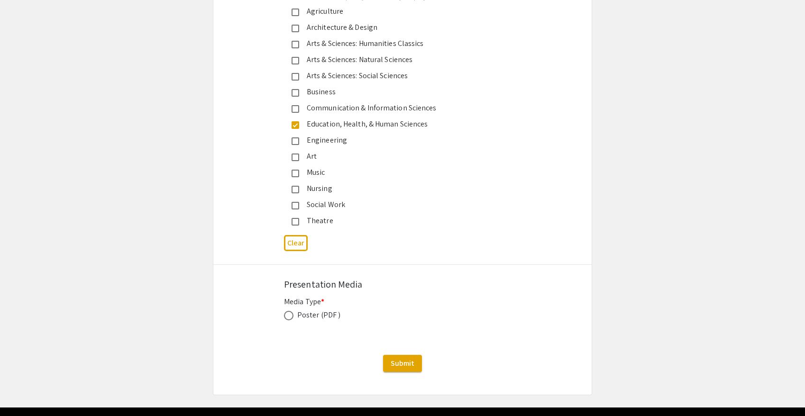
scroll to position [2462, 0]
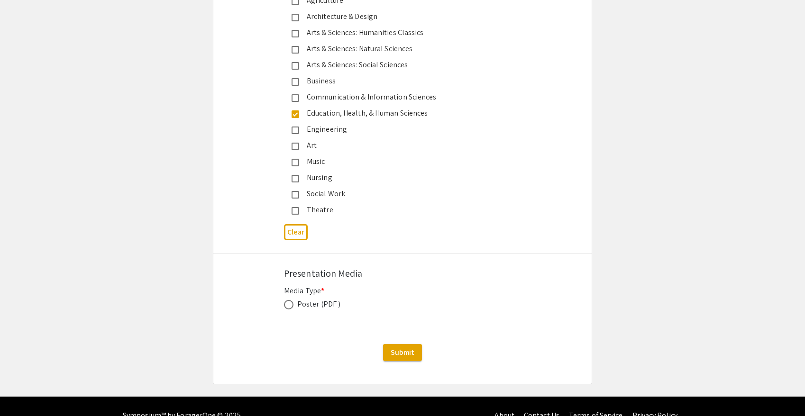
click at [293, 300] on label at bounding box center [290, 304] width 13 height 9
click at [293, 300] on input "radio" at bounding box center [288, 304] width 9 height 9
radio input "true"
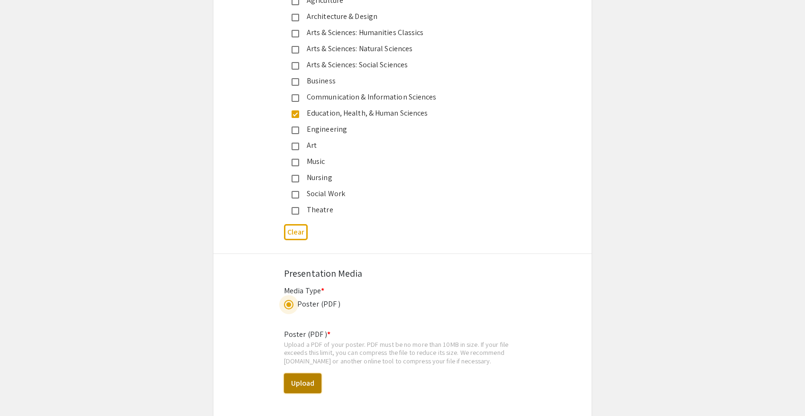
click at [309, 373] on button "Upload" at bounding box center [302, 383] width 37 height 20
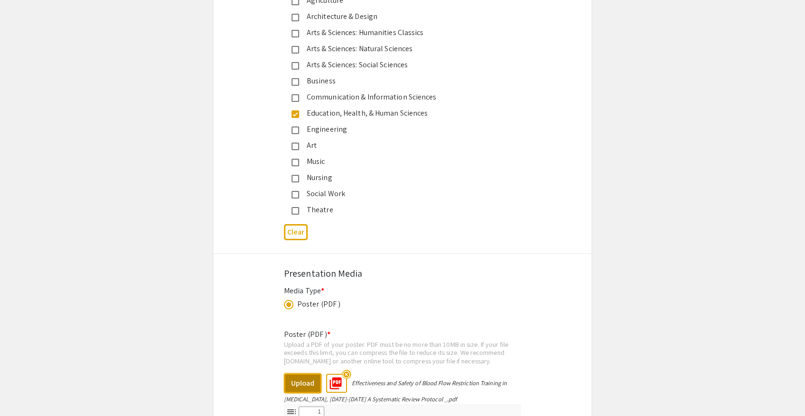
select select "custom"
type input "0"
select select "custom"
type input "1"
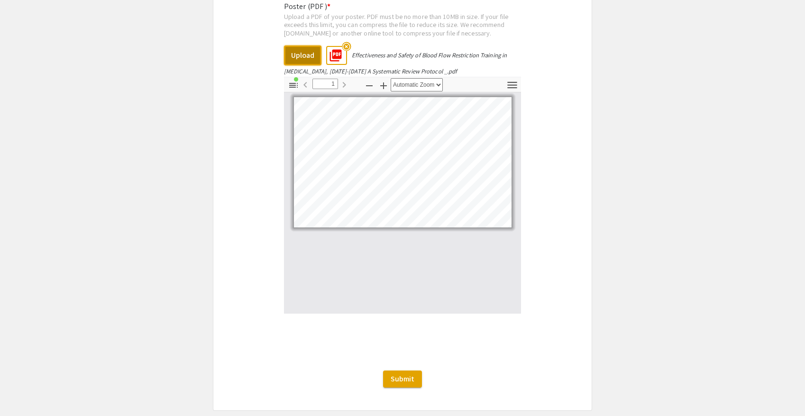
scroll to position [2787, 0]
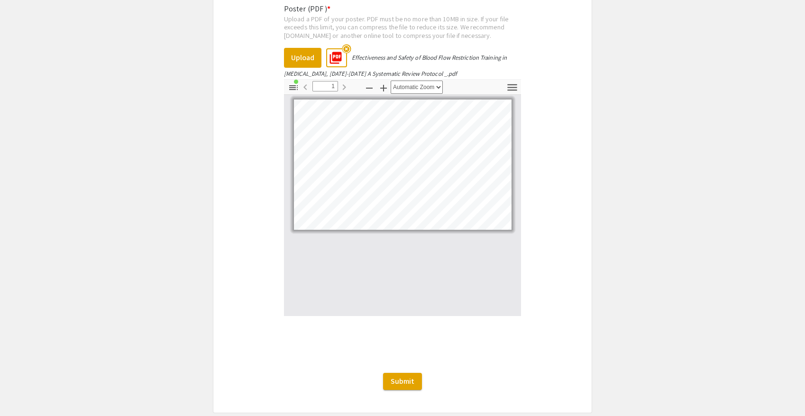
click at [463, 212] on div "Page 1" at bounding box center [403, 164] width 226 height 139
drag, startPoint x: 463, startPoint y: 212, endPoint x: 479, endPoint y: 224, distance: 19.6
click at [479, 224] on div at bounding box center [402, 205] width 237 height 221
click at [515, 84] on icon "button" at bounding box center [511, 87] width 9 height 7
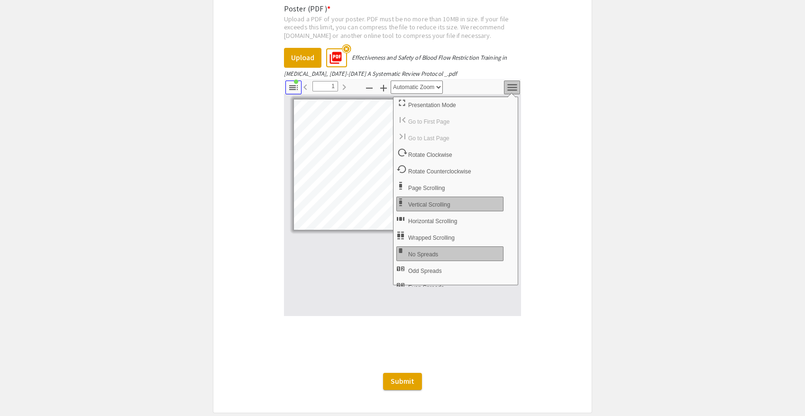
click at [291, 82] on icon "button" at bounding box center [293, 87] width 11 height 11
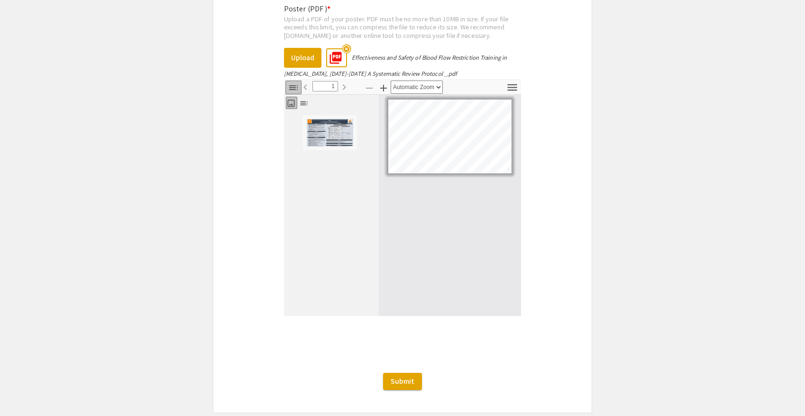
click at [291, 82] on icon "button" at bounding box center [293, 87] width 11 height 11
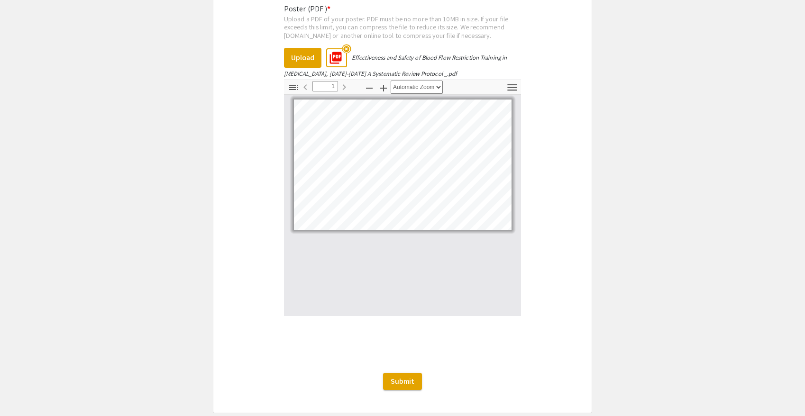
click at [377, 255] on div at bounding box center [402, 205] width 237 height 221
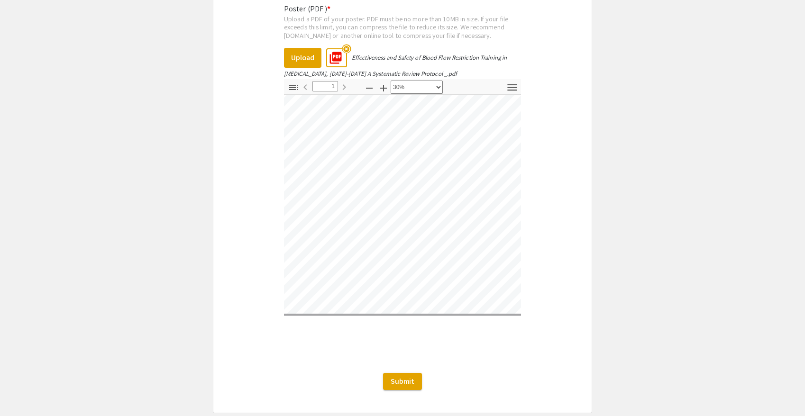
scroll to position [31, 164]
select select "custom"
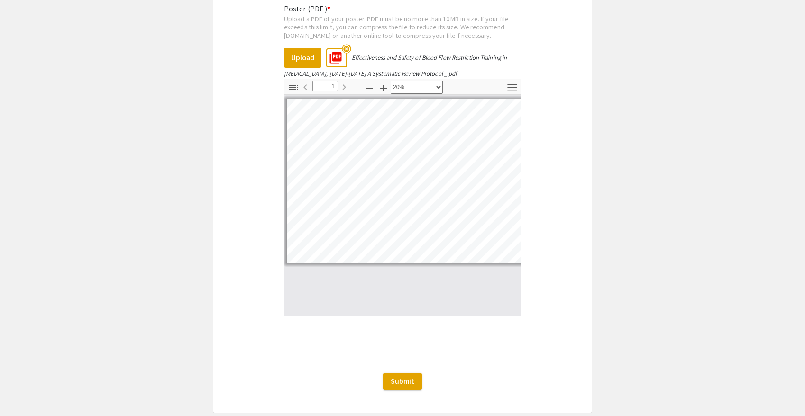
scroll to position [2817, 0]
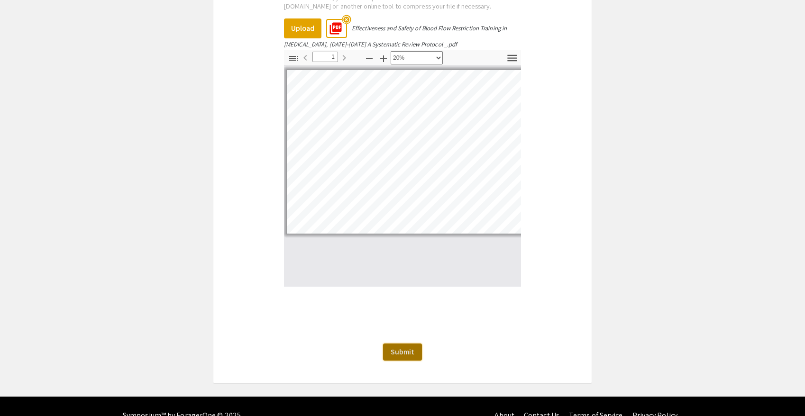
click at [412, 347] on span "Submit" at bounding box center [402, 352] width 24 height 10
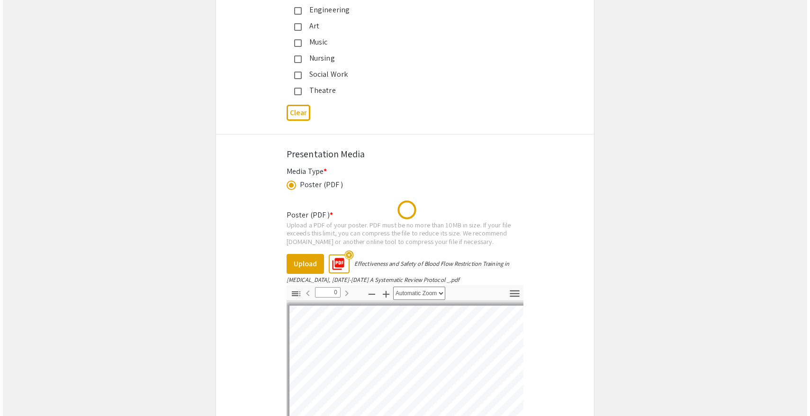
scroll to position [0, 0]
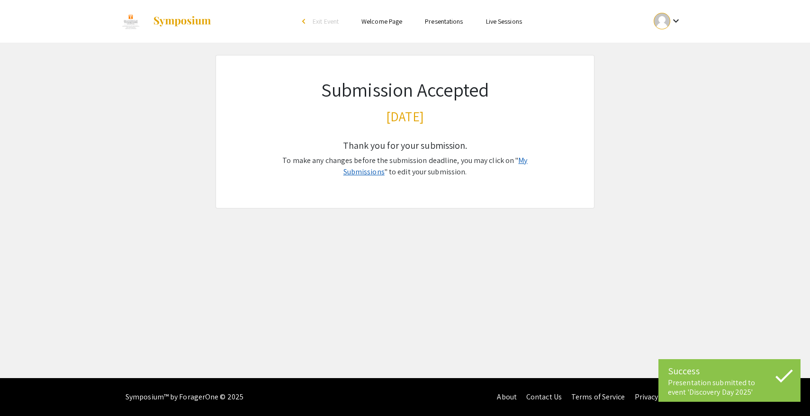
click at [521, 160] on link "My Submissions" at bounding box center [436, 165] width 184 height 21
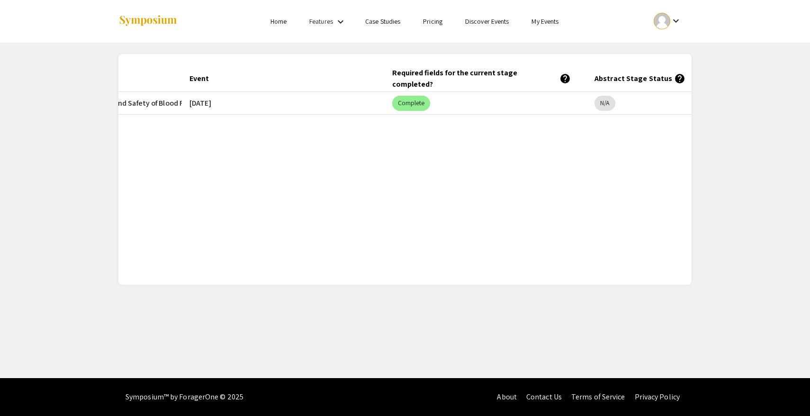
scroll to position [0, 277]
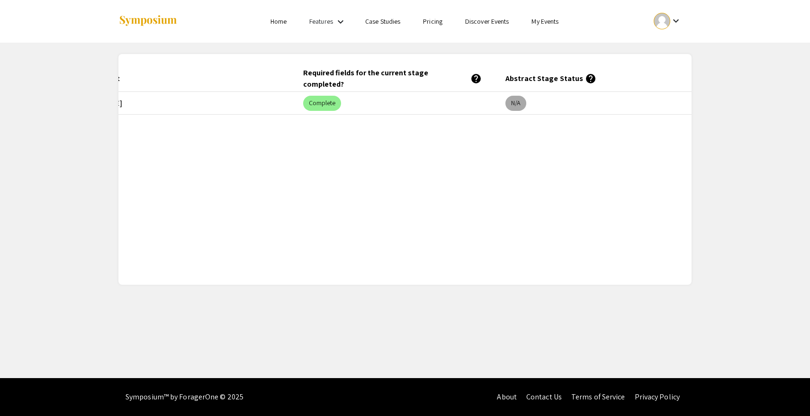
click at [519, 104] on mat-chip "N/A" at bounding box center [516, 103] width 21 height 15
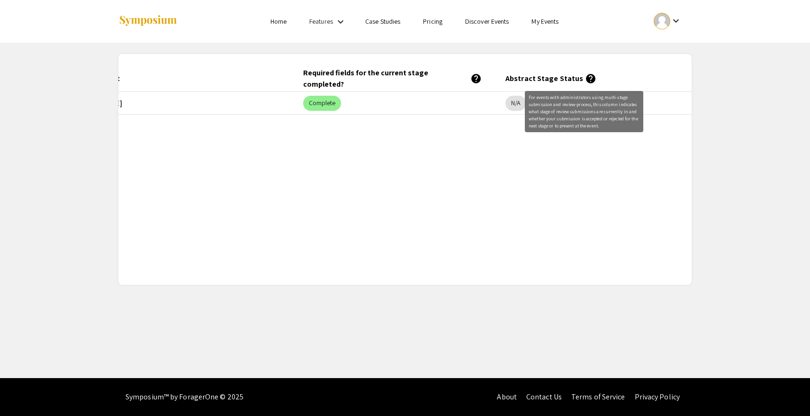
click at [586, 75] on mat-icon "help" at bounding box center [590, 78] width 11 height 11
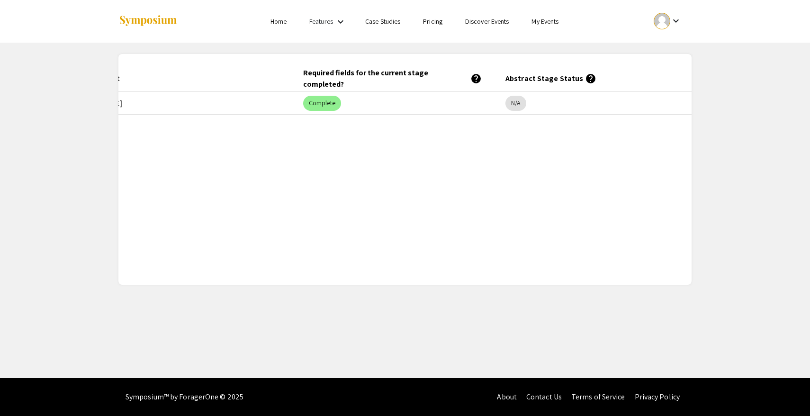
click at [586, 75] on mat-icon "help" at bounding box center [590, 78] width 11 height 11
click at [585, 81] on mat-icon "help" at bounding box center [590, 78] width 11 height 11
click at [515, 108] on mat-chip "N/A" at bounding box center [516, 103] width 21 height 15
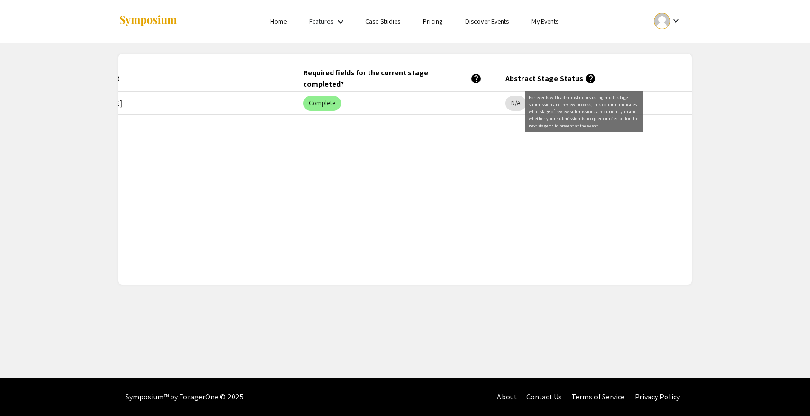
click at [590, 77] on mat-icon "help" at bounding box center [590, 78] width 11 height 11
